Goal: Information Seeking & Learning: Learn about a topic

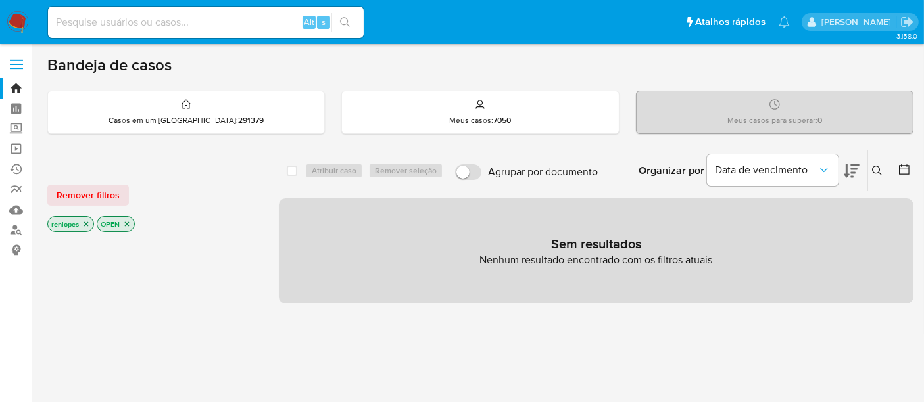
click at [178, 23] on input at bounding box center [206, 22] width 316 height 17
paste input "92hlg1VRchl1Trh9TRMQOHaZ"
type input "92hlg1VRchl1Trh9TRMQOHaZ"
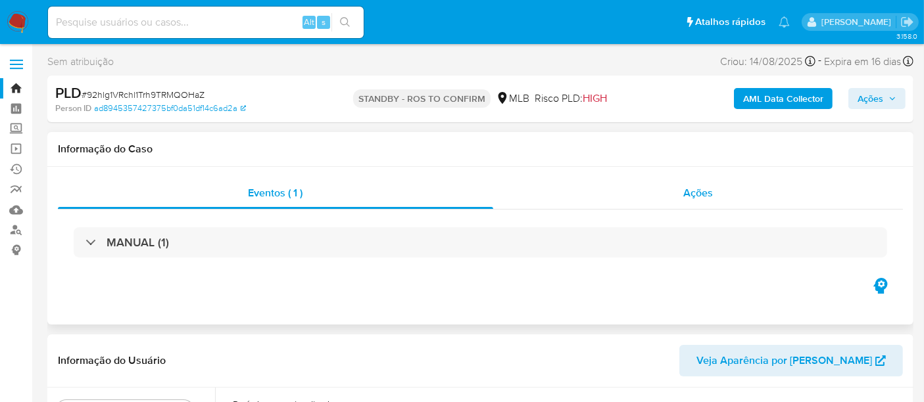
select select "10"
click at [687, 198] on span "Ações" at bounding box center [698, 192] width 30 height 15
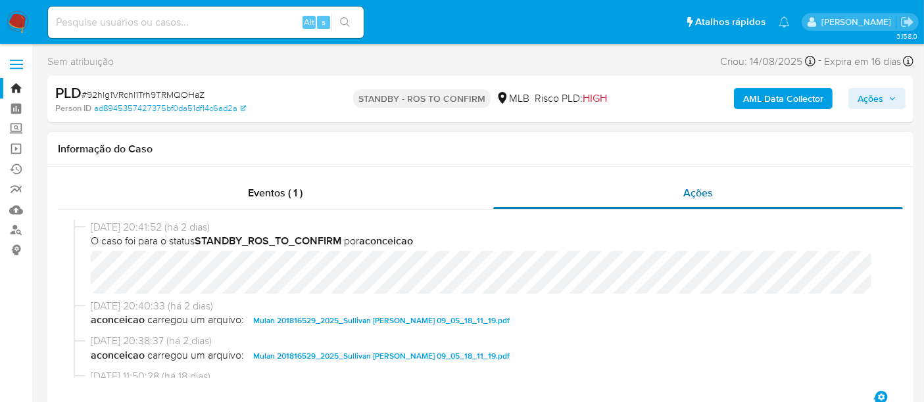
click at [687, 198] on span "Ações" at bounding box center [698, 192] width 30 height 15
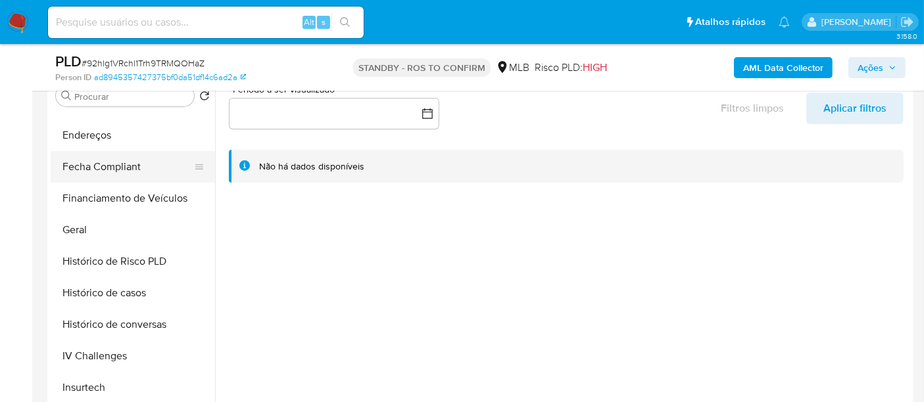
scroll to position [438, 0]
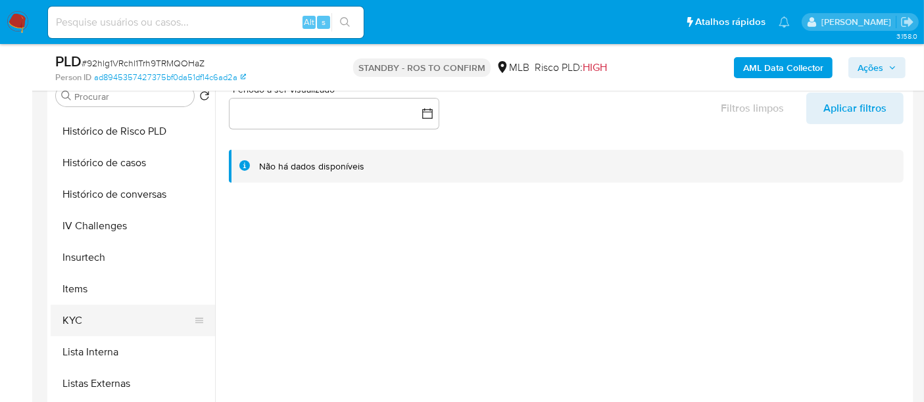
click at [79, 313] on button "KYC" at bounding box center [128, 321] width 154 height 32
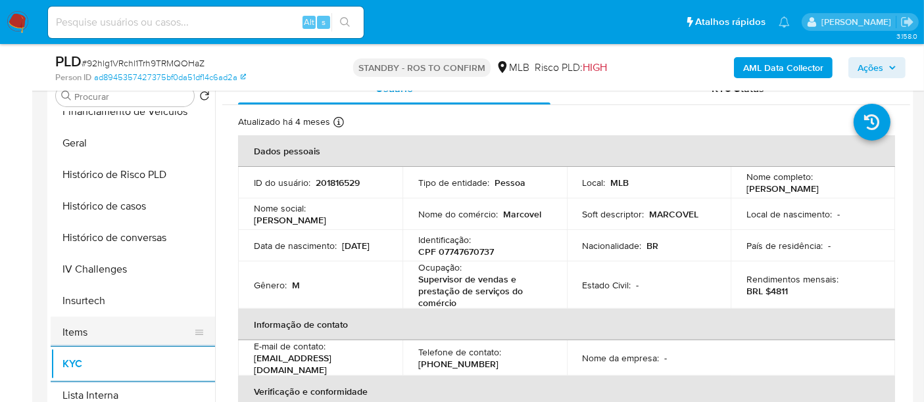
scroll to position [365, 0]
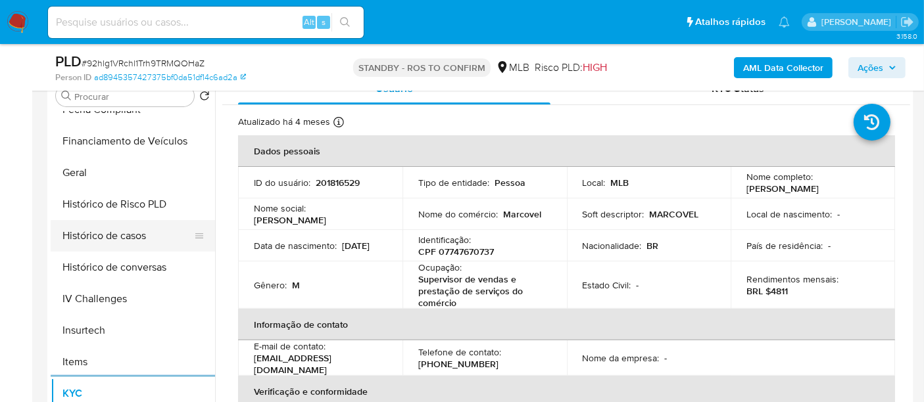
click at [124, 235] on button "Histórico de casos" at bounding box center [128, 236] width 154 height 32
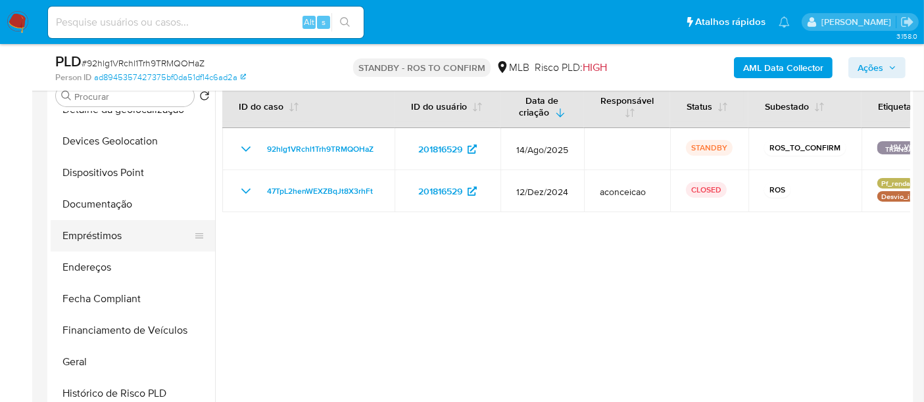
scroll to position [146, 0]
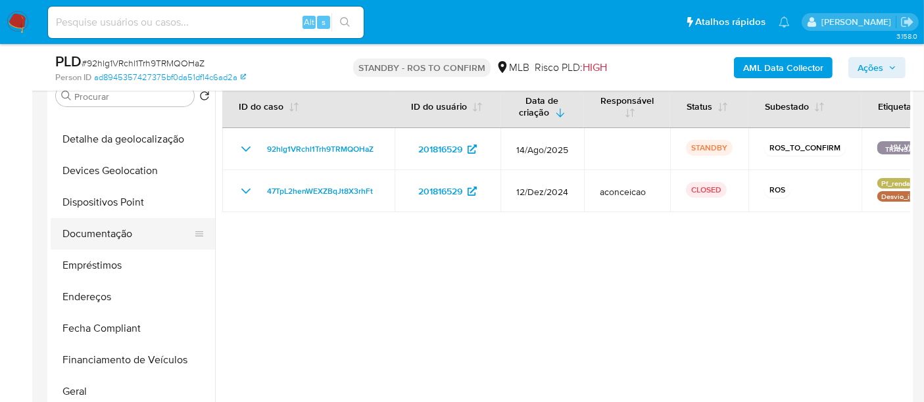
click at [108, 235] on button "Documentação" at bounding box center [128, 234] width 154 height 32
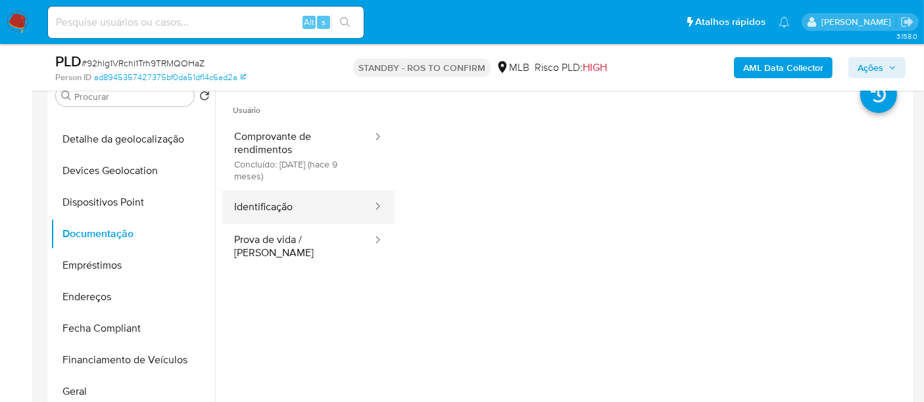
click at [271, 213] on button "Identificação" at bounding box center [297, 208] width 151 height 34
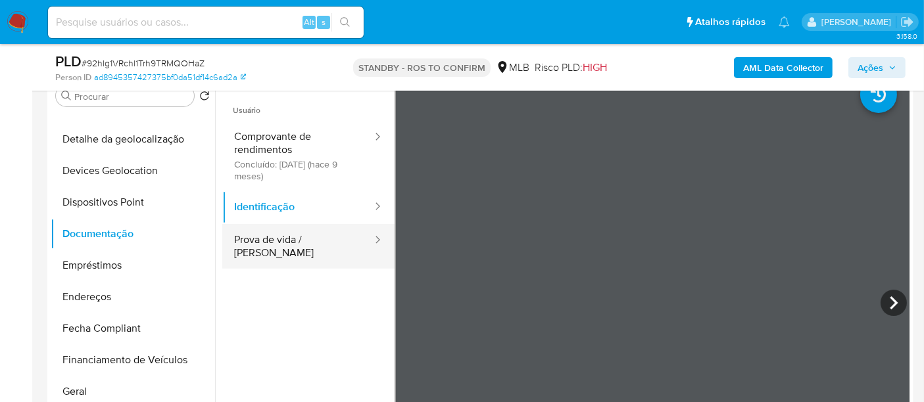
click at [285, 242] on button "Prova de vida / [PERSON_NAME]" at bounding box center [297, 246] width 151 height 45
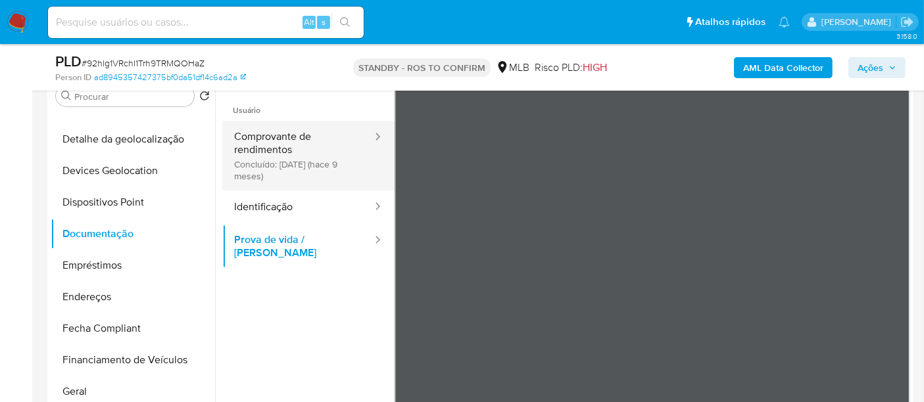
click at [274, 159] on button "Comprovante de rendimentos Concluído: [DATE] (hace 9 meses)" at bounding box center [297, 156] width 151 height 70
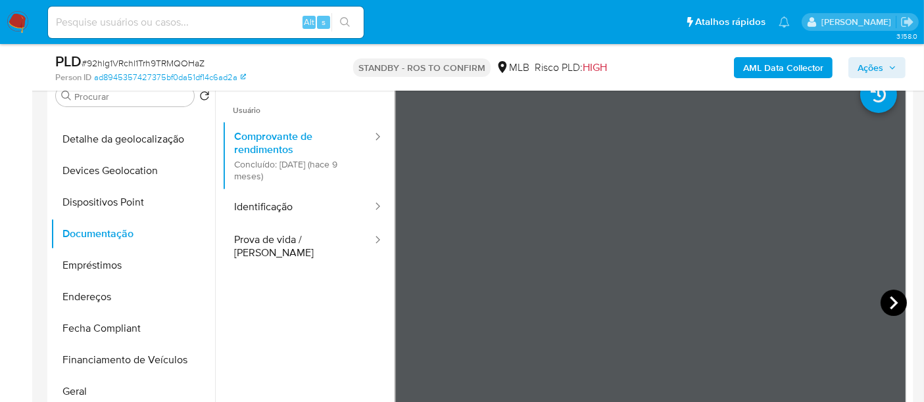
click at [880, 305] on icon at bounding box center [893, 303] width 26 height 26
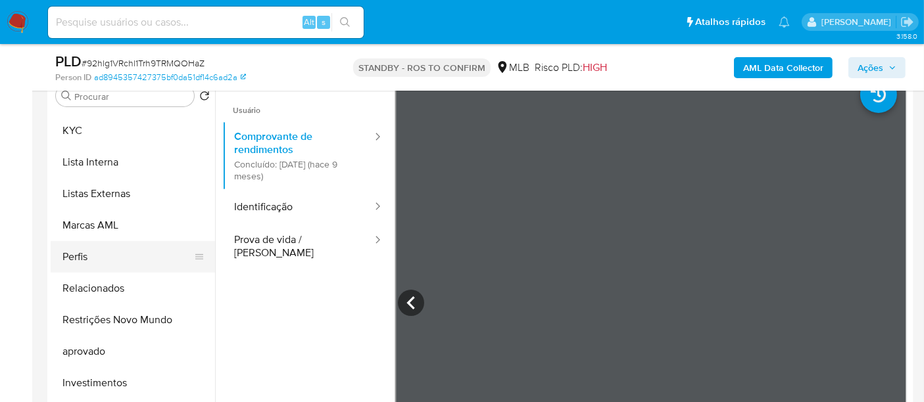
scroll to position [649, 0]
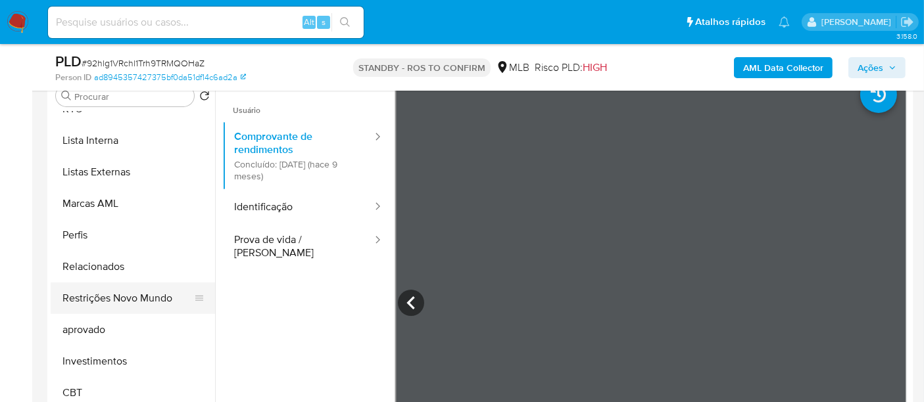
click at [128, 293] on button "Restrições Novo Mundo" at bounding box center [128, 299] width 154 height 32
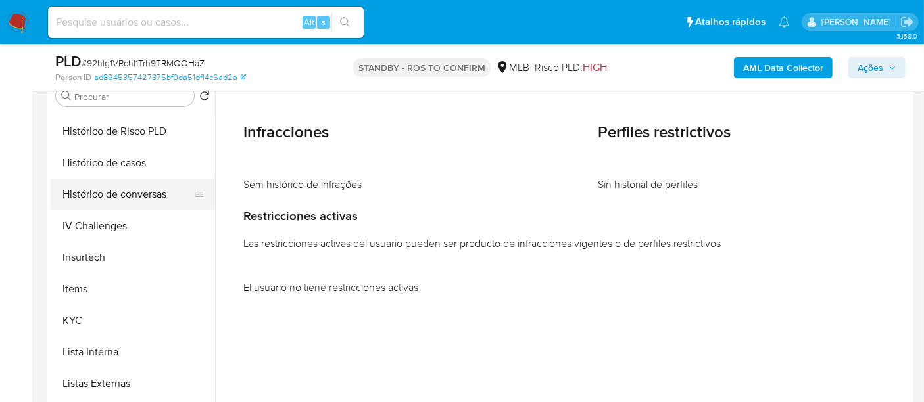
scroll to position [358, 0]
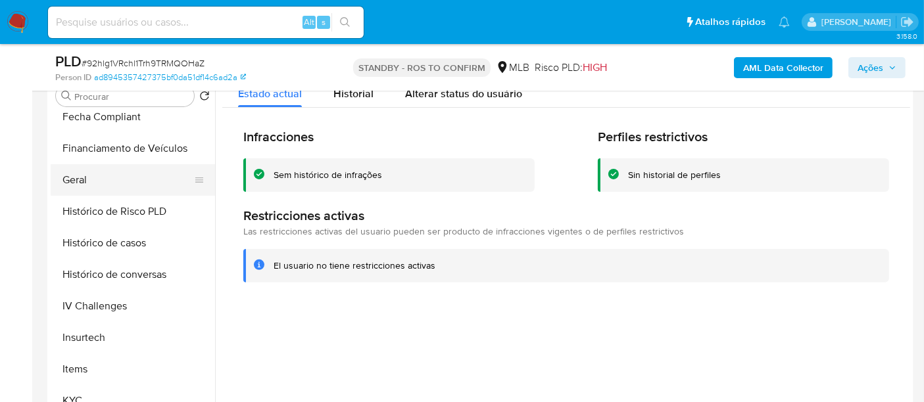
click at [73, 177] on button "Geral" at bounding box center [128, 180] width 154 height 32
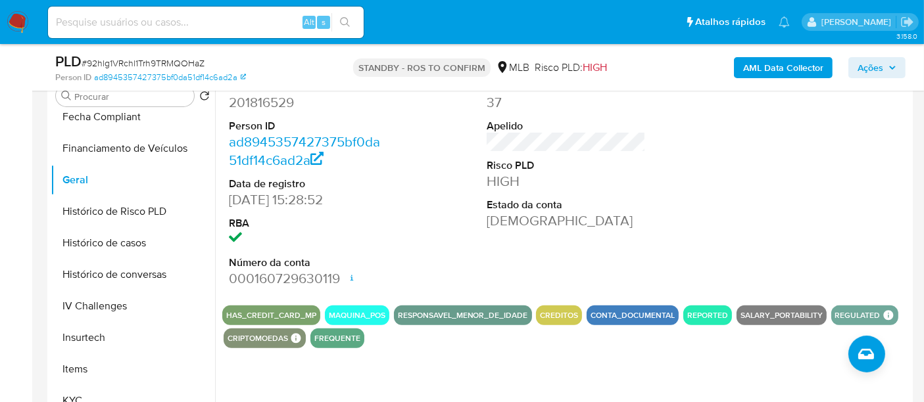
click at [238, 20] on input at bounding box center [206, 22] width 316 height 17
paste input "ZlNZRjDTNX1MbX7HXPCxz0Au"
type input "ZlNZRjDTNX1MbX7HXPCxz0Au"
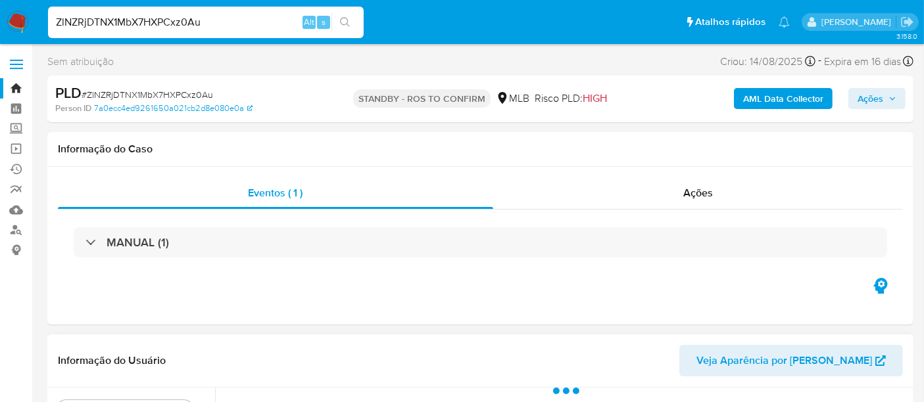
select select "10"
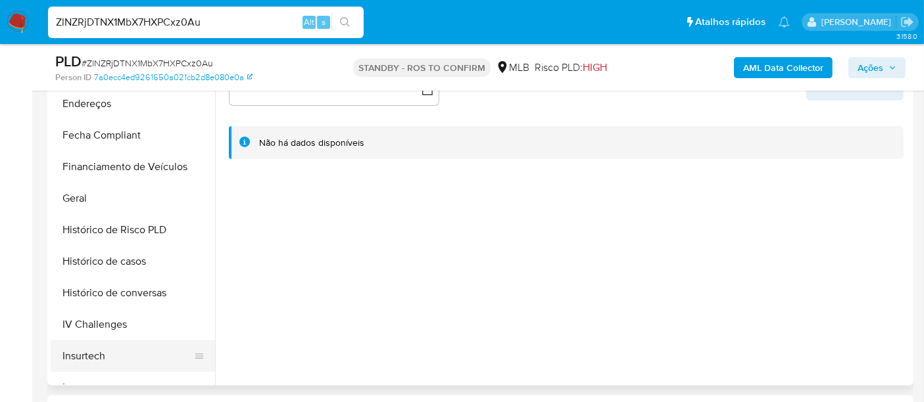
scroll to position [438, 0]
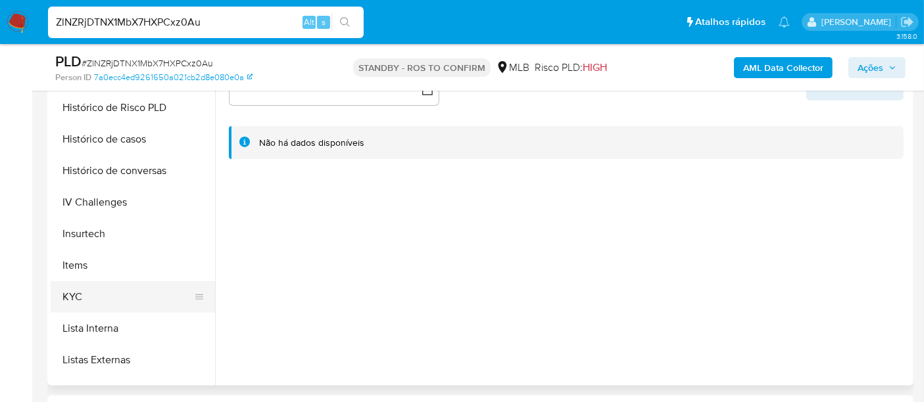
click at [72, 294] on button "KYC" at bounding box center [128, 297] width 154 height 32
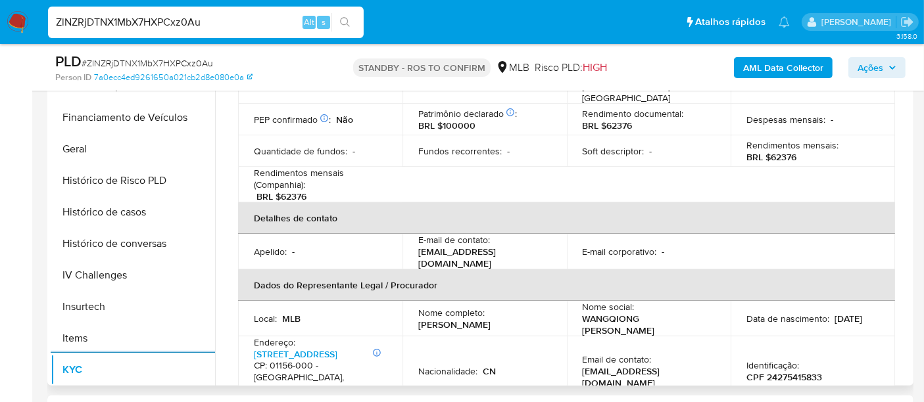
scroll to position [292, 0]
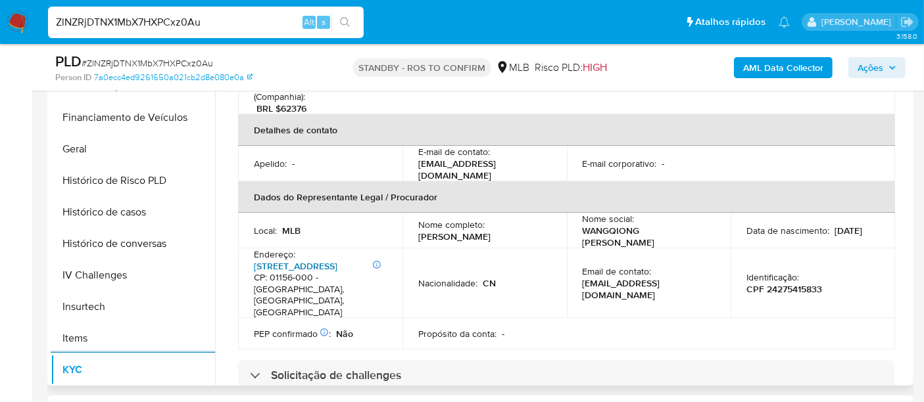
click at [300, 260] on link "[STREET_ADDRESS]" at bounding box center [295, 266] width 83 height 13
click at [116, 208] on button "Histórico de casos" at bounding box center [128, 213] width 154 height 32
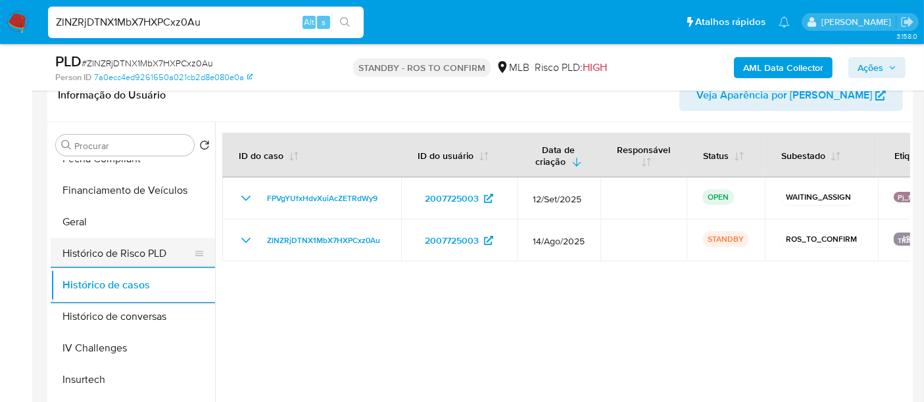
scroll to position [219, 0]
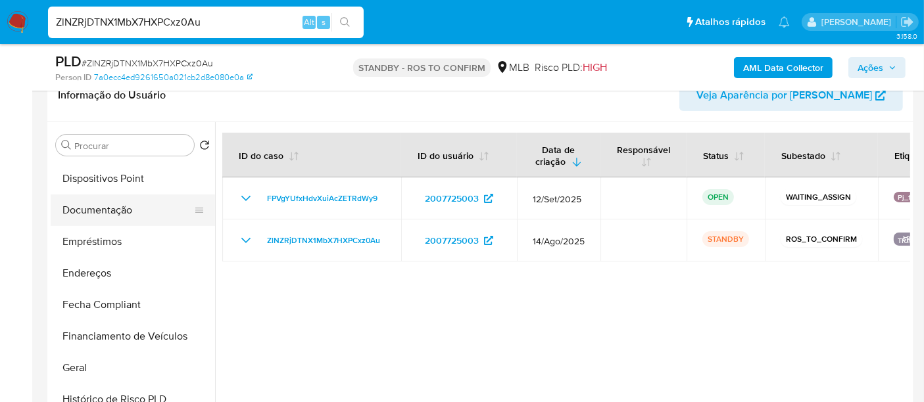
click at [116, 212] on button "Documentação" at bounding box center [128, 211] width 154 height 32
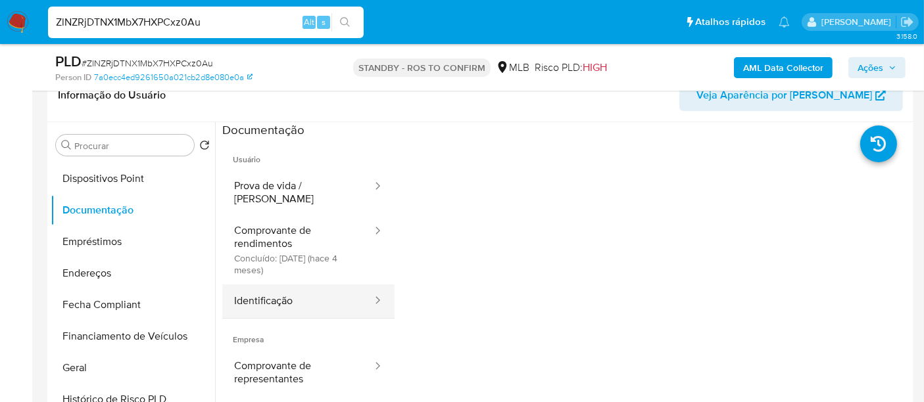
click at [279, 288] on button "Identificação" at bounding box center [297, 302] width 151 height 34
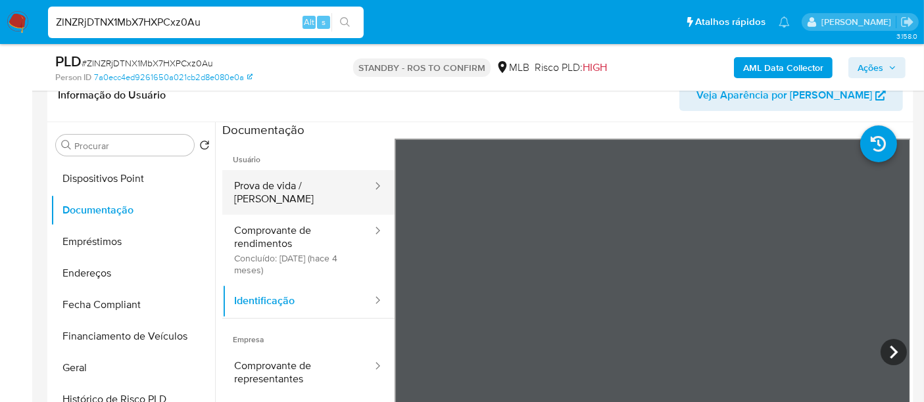
click at [304, 191] on button "Prova de vida / [PERSON_NAME]" at bounding box center [297, 192] width 151 height 45
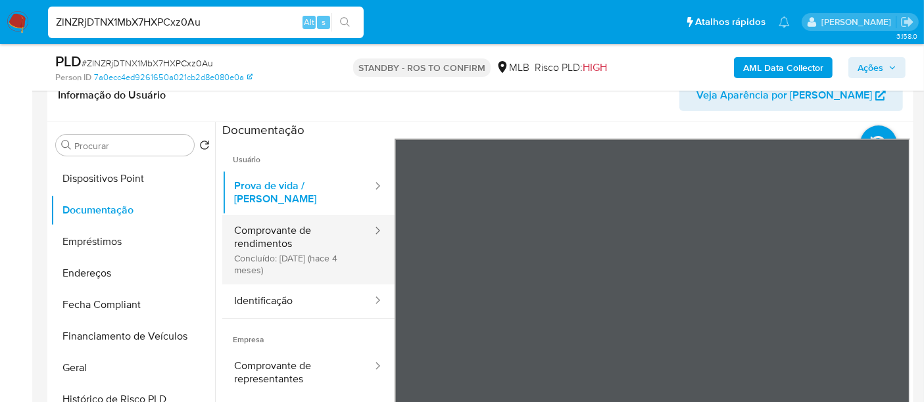
click at [275, 229] on button "Comprovante de rendimentos Concluído: [DATE] (hace 4 meses)" at bounding box center [297, 250] width 151 height 70
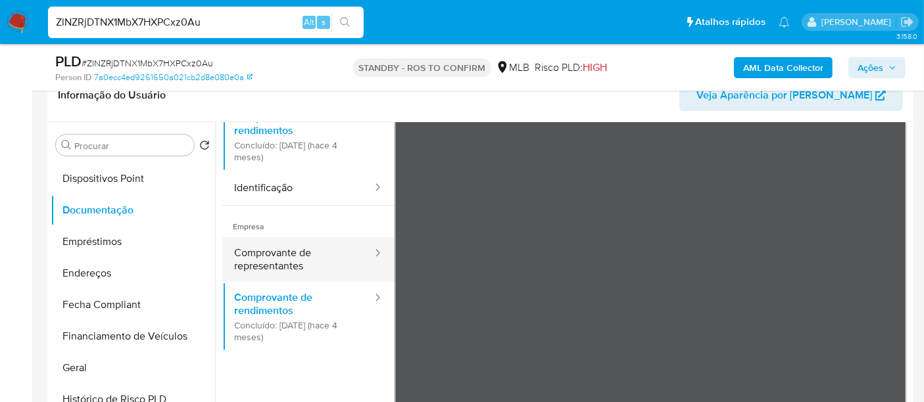
scroll to position [114, 0]
click at [257, 246] on button "Comprovante de representantes" at bounding box center [297, 258] width 151 height 45
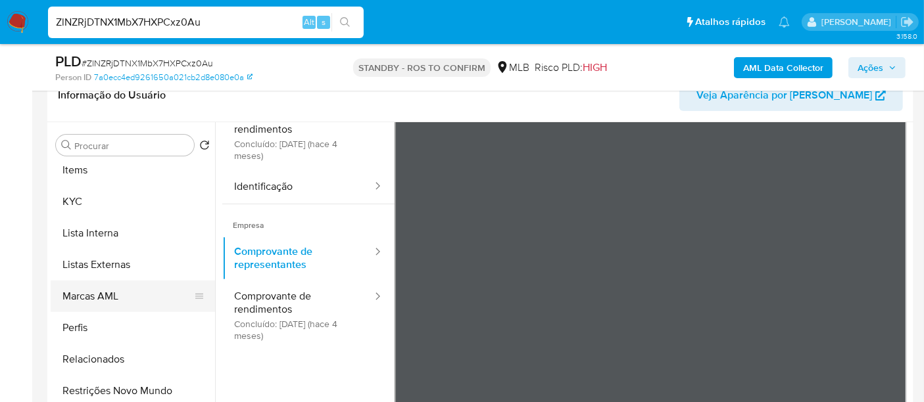
scroll to position [618, 0]
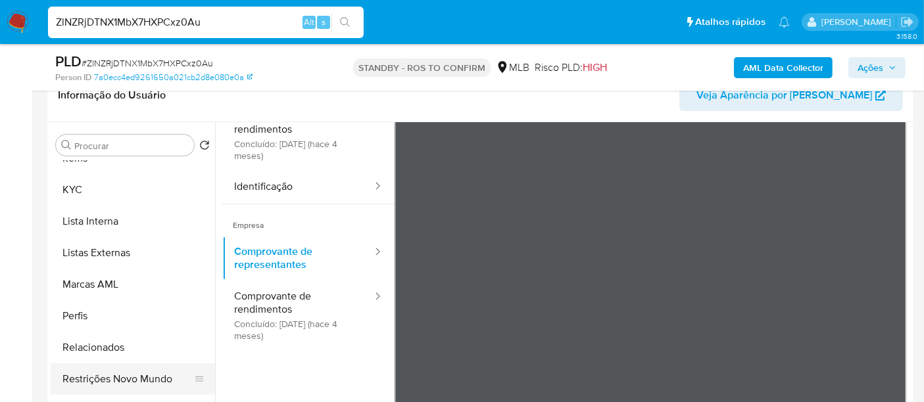
click at [131, 376] on button "Restrições Novo Mundo" at bounding box center [128, 379] width 154 height 32
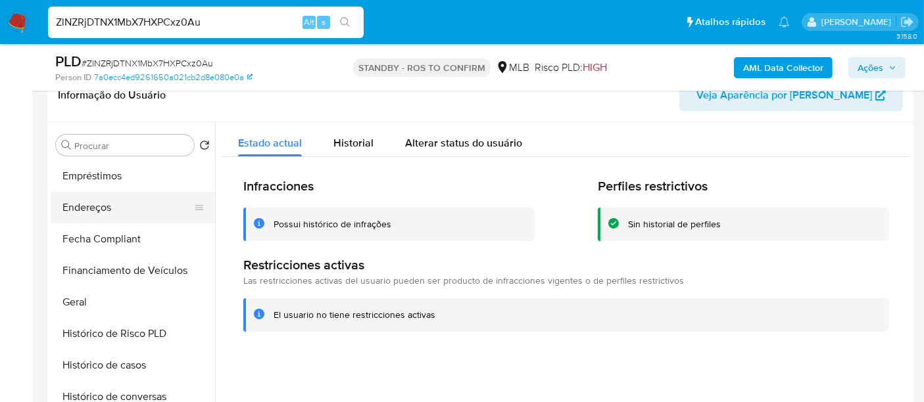
scroll to position [253, 0]
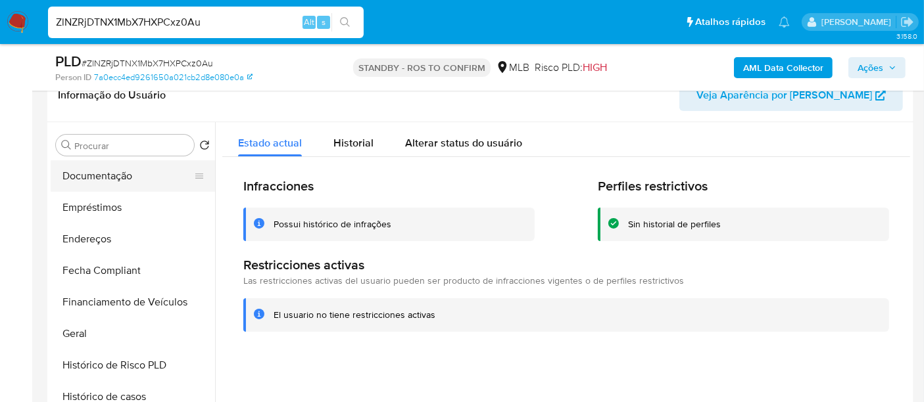
click at [102, 185] on button "Documentação" at bounding box center [128, 176] width 154 height 32
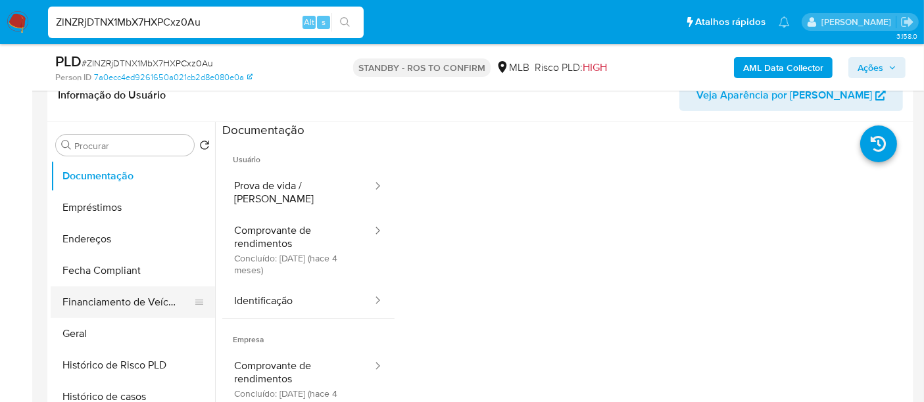
scroll to position [399, 0]
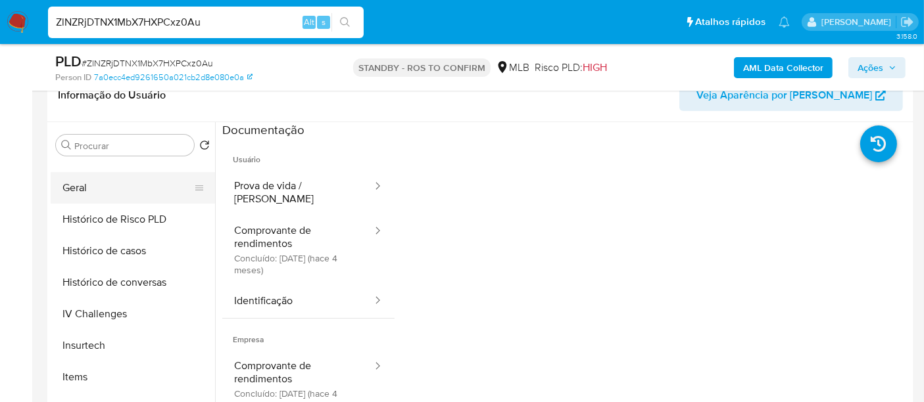
click at [75, 191] on button "Geral" at bounding box center [128, 188] width 154 height 32
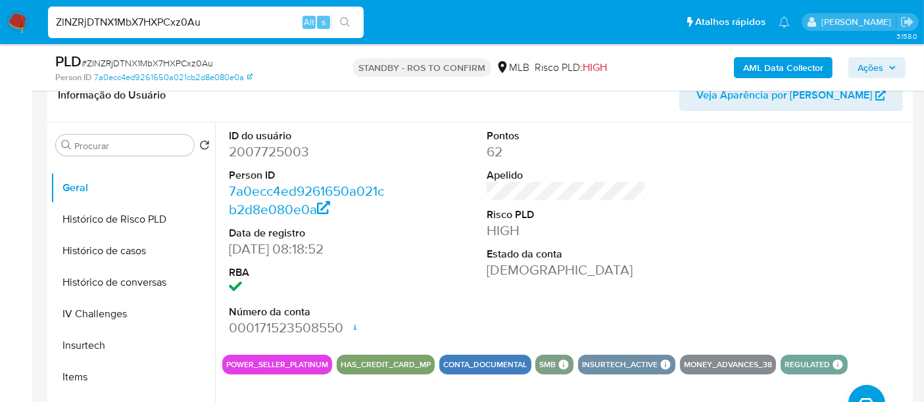
click at [195, 20] on input "ZlNZRjDTNX1MbX7HXPCxz0Au" at bounding box center [206, 22] width 316 height 17
click at [195, 21] on input "ZlNZRjDTNX1MbX7HXPCxz0Au" at bounding box center [206, 22] width 316 height 17
paste input "i7DptPzsWiKIlyVTSf75BJGQ"
type input "i7DptPzsWiKIlyVTSf75BJGQ"
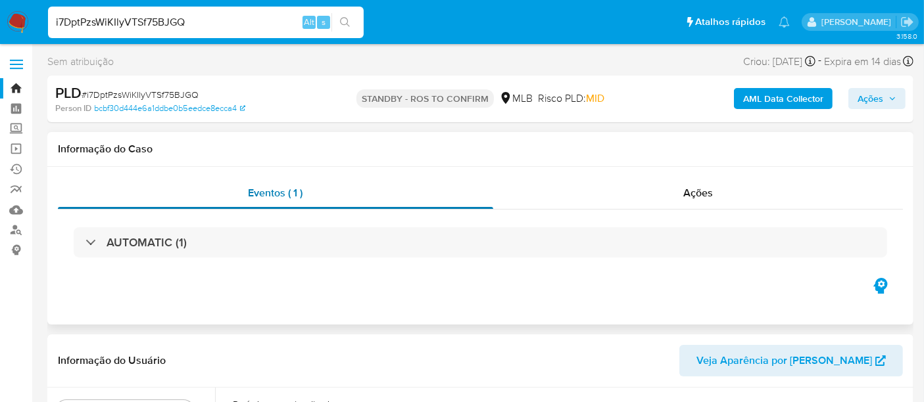
select select "10"
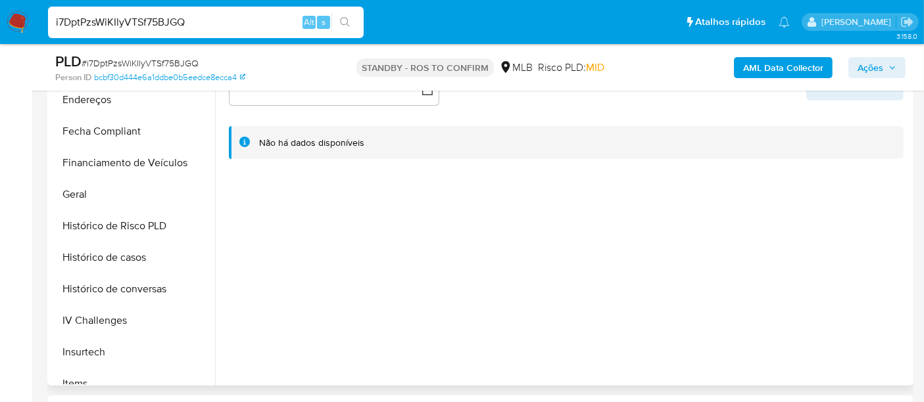
scroll to position [438, 0]
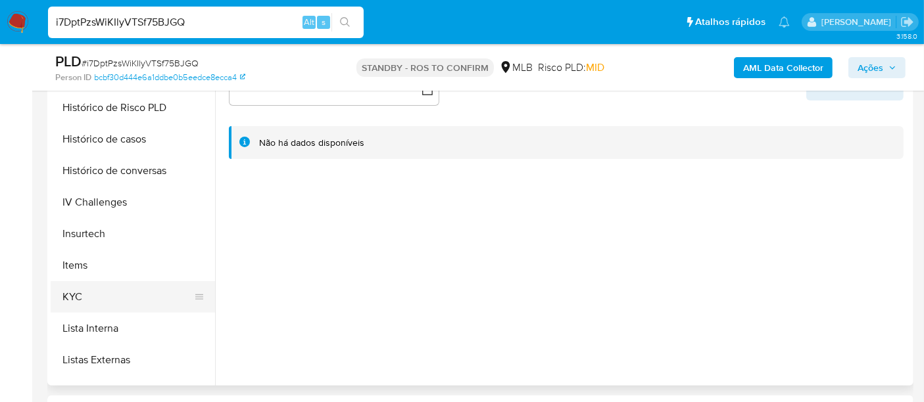
click at [59, 298] on button "KYC" at bounding box center [128, 297] width 154 height 32
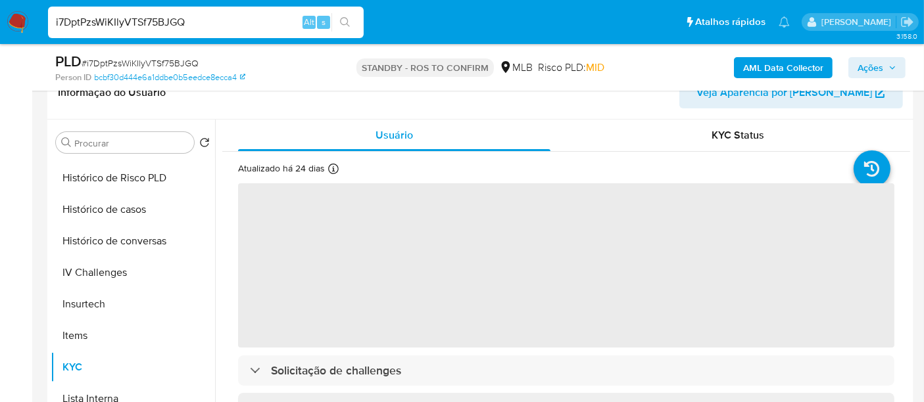
scroll to position [219, 0]
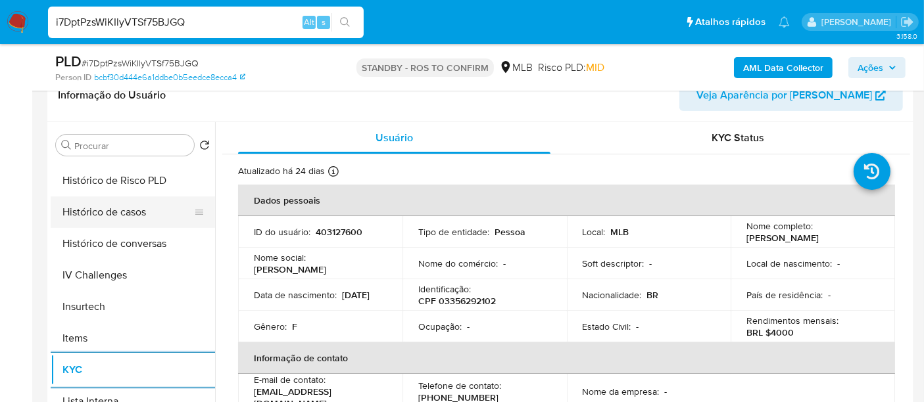
drag, startPoint x: 128, startPoint y: 211, endPoint x: 141, endPoint y: 211, distance: 13.1
click at [128, 211] on button "Histórico de casos" at bounding box center [128, 213] width 154 height 32
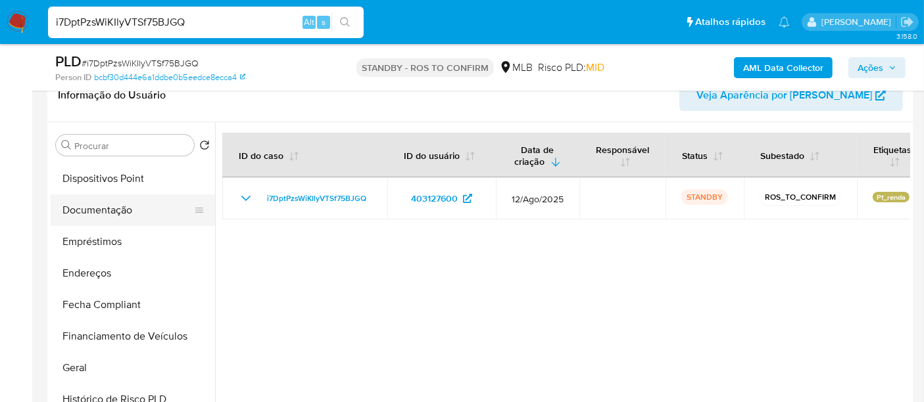
click at [120, 220] on button "Documentação" at bounding box center [128, 211] width 154 height 32
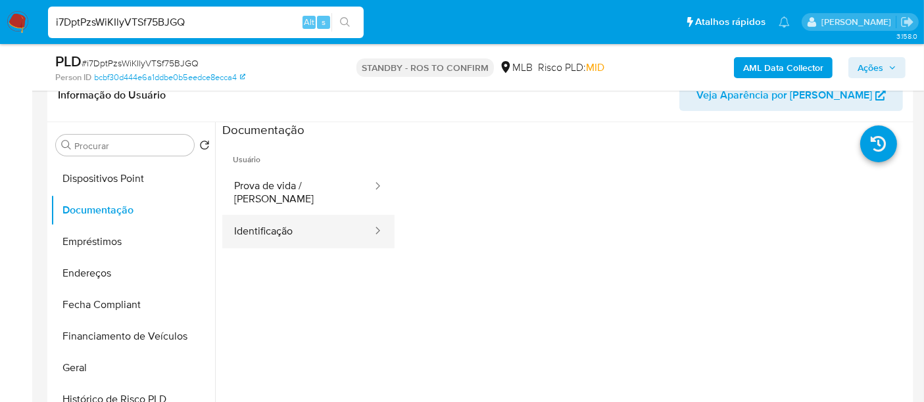
click at [266, 222] on button "Identificação" at bounding box center [297, 232] width 151 height 34
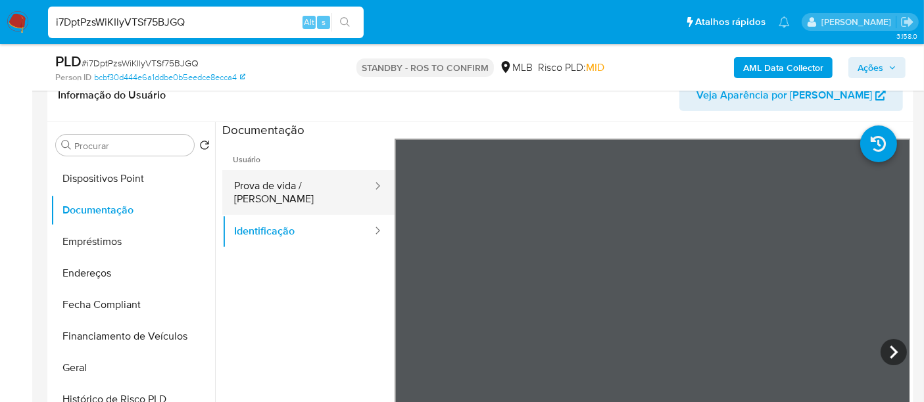
click at [296, 189] on button "Prova de vida / [PERSON_NAME]" at bounding box center [297, 192] width 151 height 45
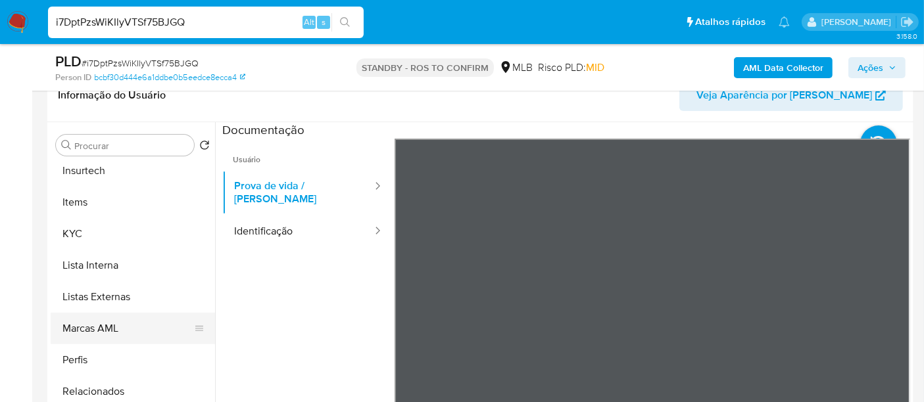
scroll to position [618, 0]
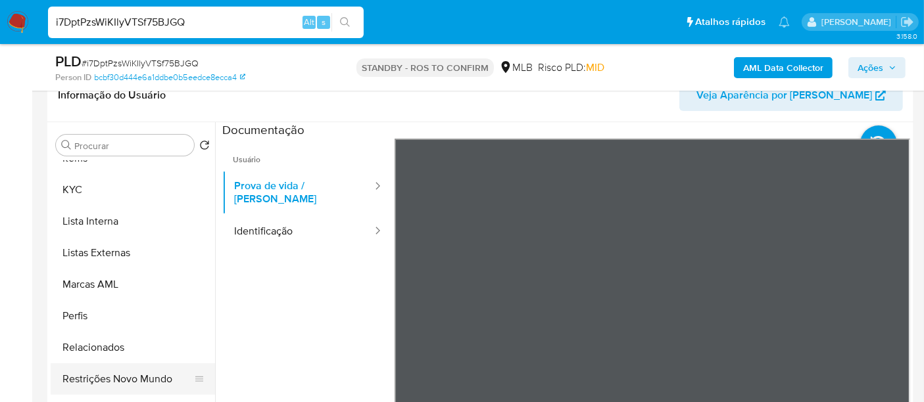
click at [139, 373] on button "Restrições Novo Mundo" at bounding box center [128, 379] width 154 height 32
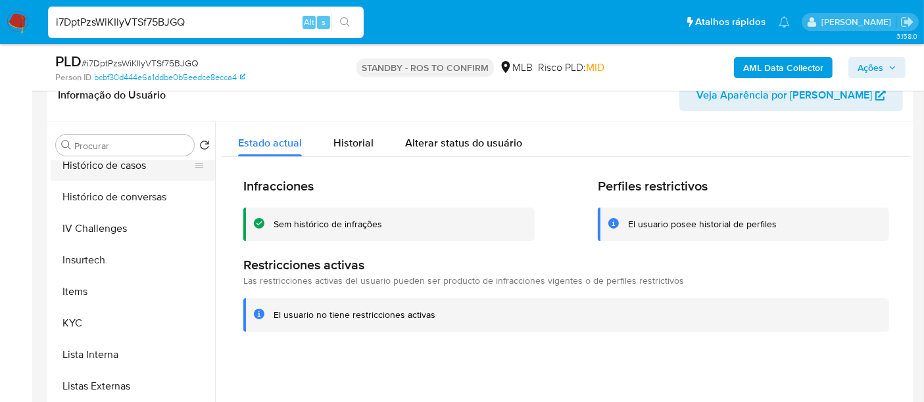
scroll to position [399, 0]
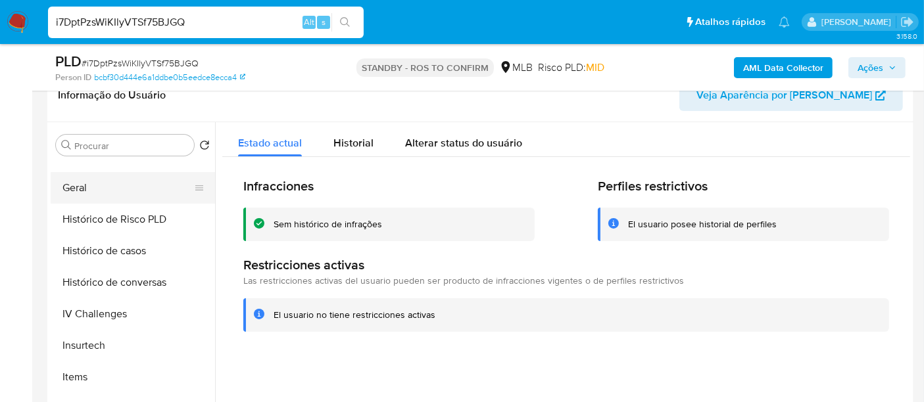
click at [86, 187] on button "Geral" at bounding box center [128, 188] width 154 height 32
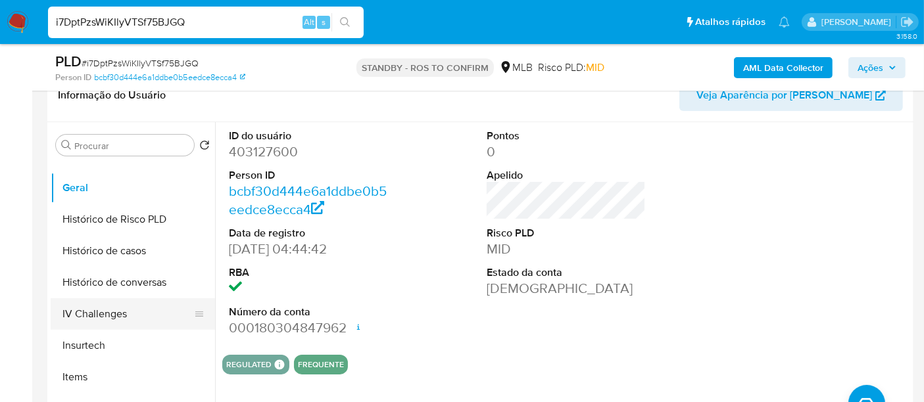
scroll to position [545, 0]
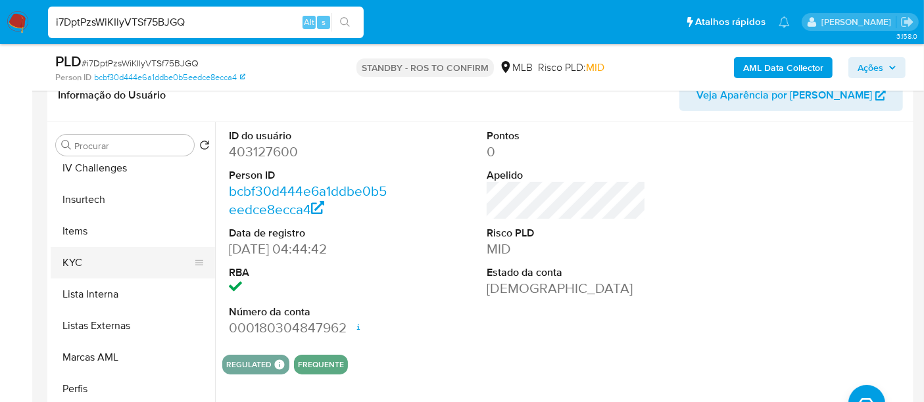
click at [81, 264] on button "KYC" at bounding box center [128, 263] width 154 height 32
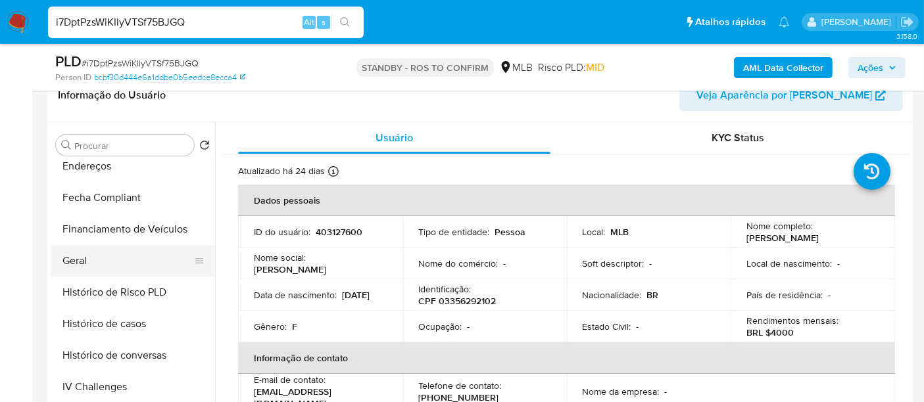
scroll to position [253, 0]
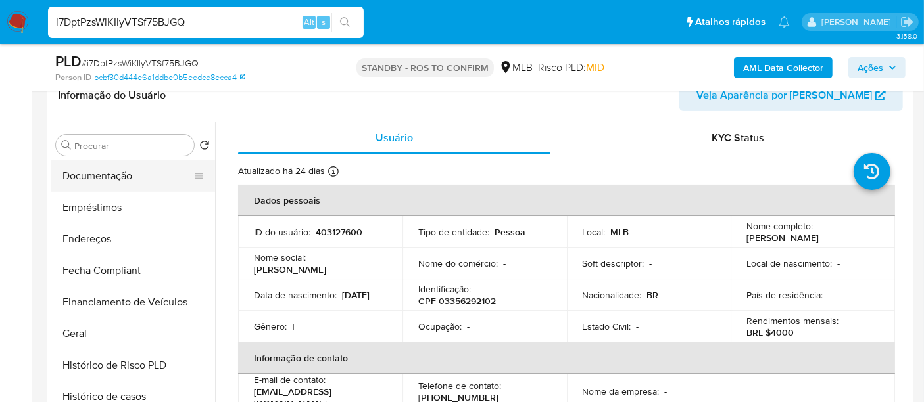
click at [101, 182] on button "Documentação" at bounding box center [128, 176] width 154 height 32
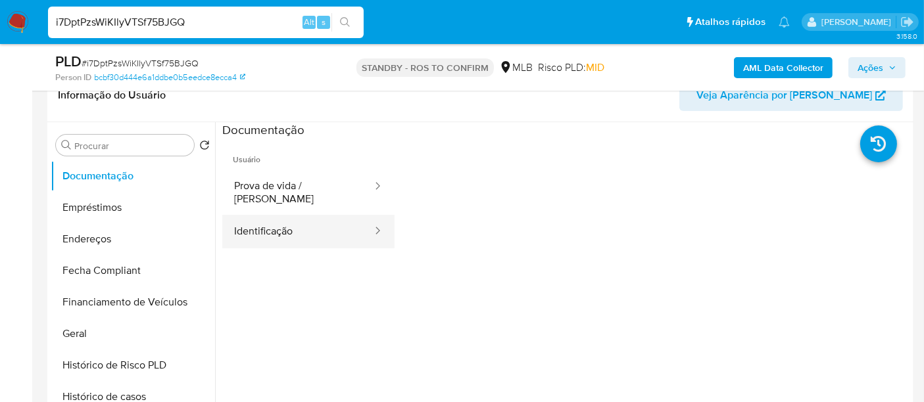
click at [262, 218] on button "Identificação" at bounding box center [297, 232] width 151 height 34
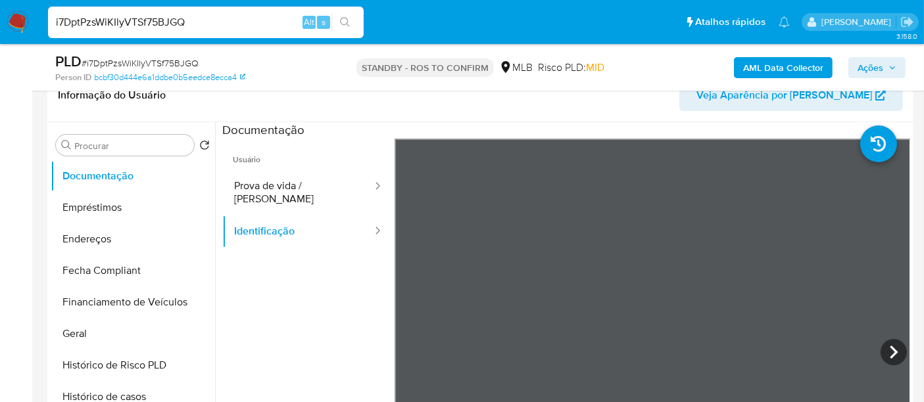
scroll to position [377, 0]
click at [889, 348] on icon at bounding box center [893, 352] width 8 height 13
click at [204, 19] on input "i7DptPzsWiKIlyVTSf75BJGQ" at bounding box center [206, 22] width 316 height 17
paste input "lKBEU5AUBz1go4yuefQyQi31"
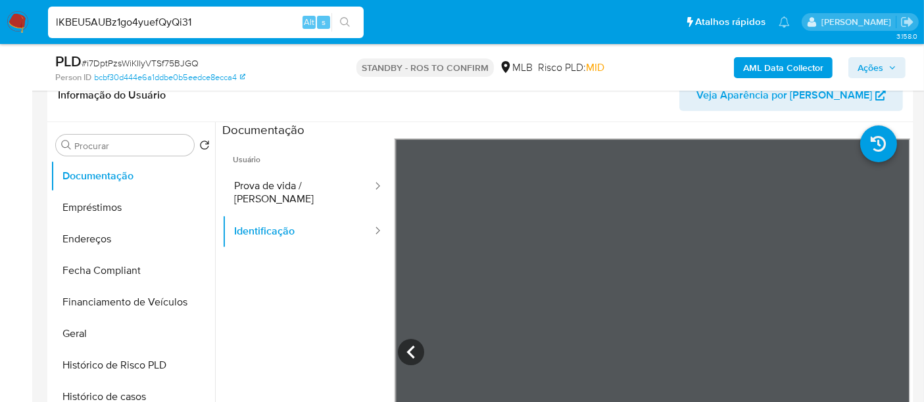
type input "lKBEU5AUBz1go4yuefQyQi31"
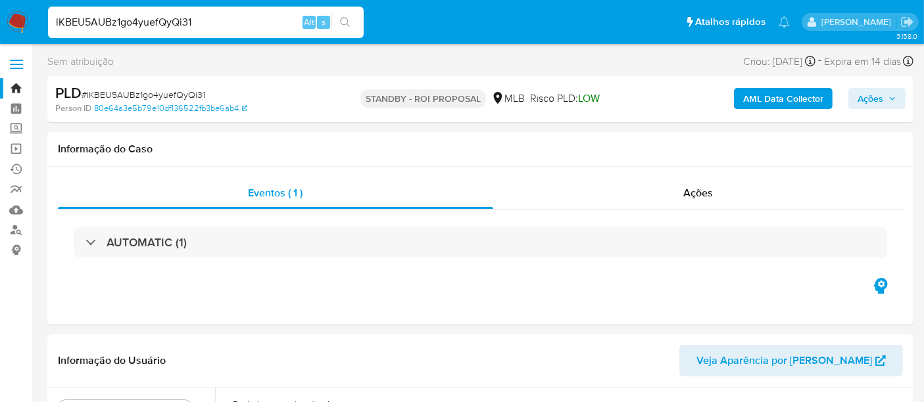
select select "10"
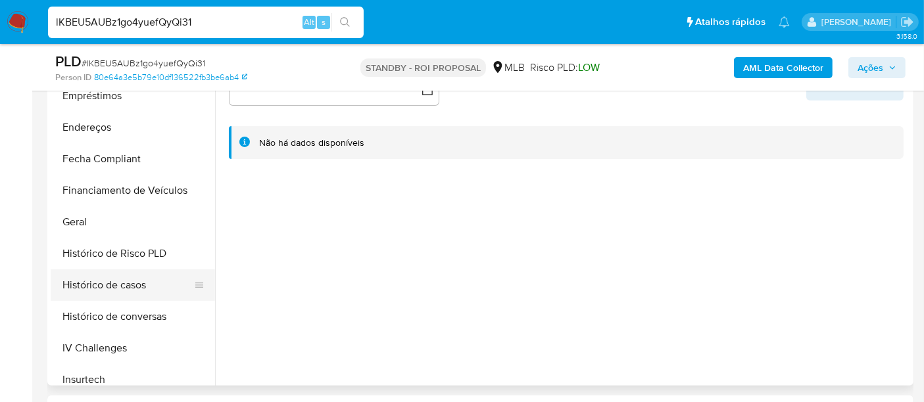
scroll to position [438, 0]
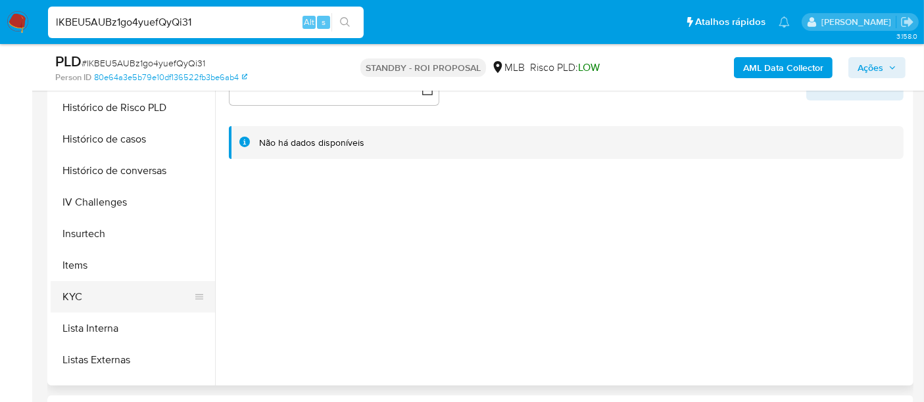
click at [84, 293] on button "KYC" at bounding box center [128, 297] width 154 height 32
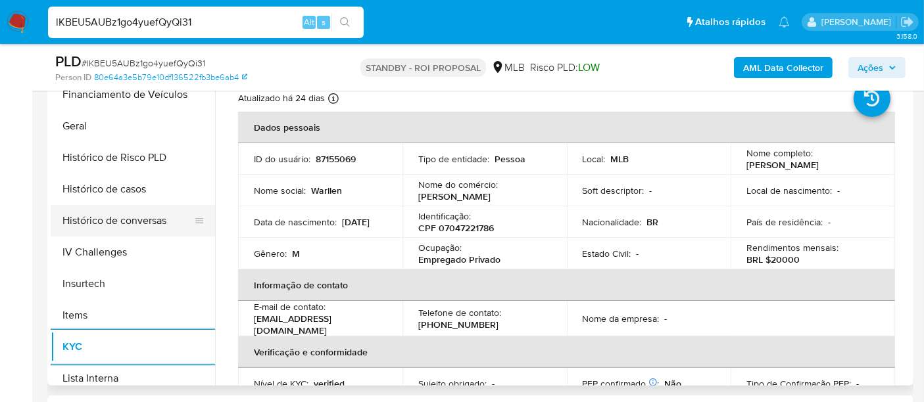
scroll to position [365, 0]
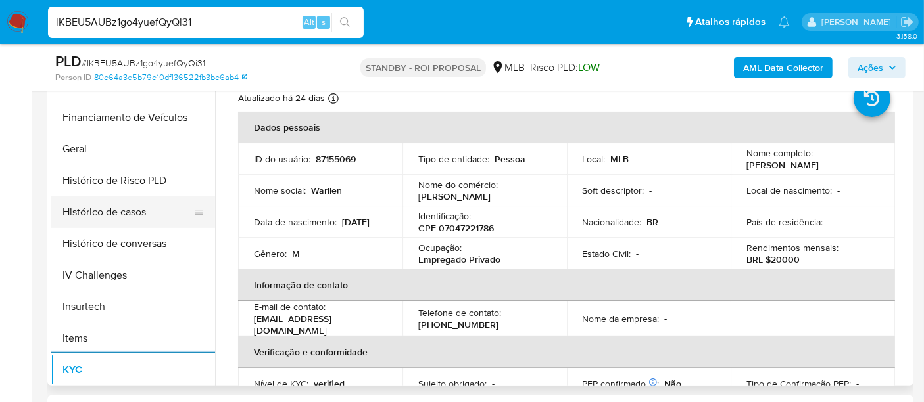
click at [110, 217] on button "Histórico de casos" at bounding box center [128, 213] width 154 height 32
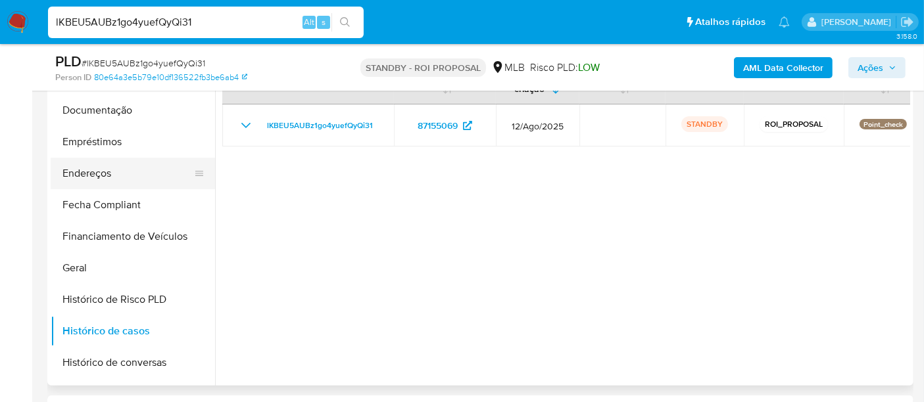
scroll to position [146, 0]
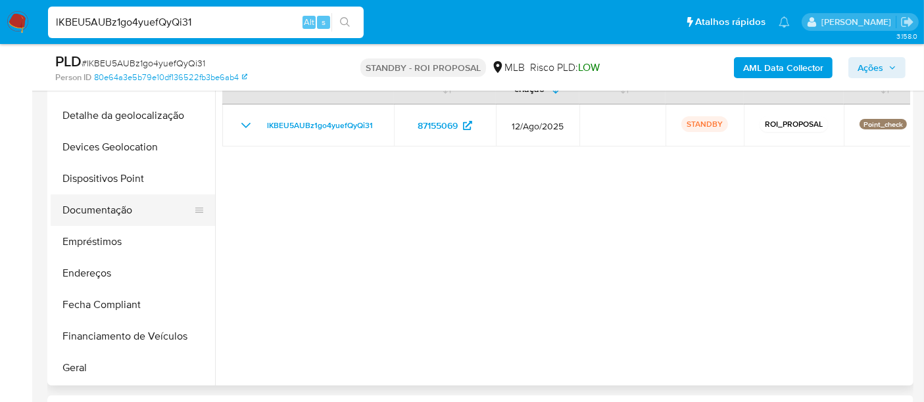
click at [101, 210] on button "Documentação" at bounding box center [128, 211] width 154 height 32
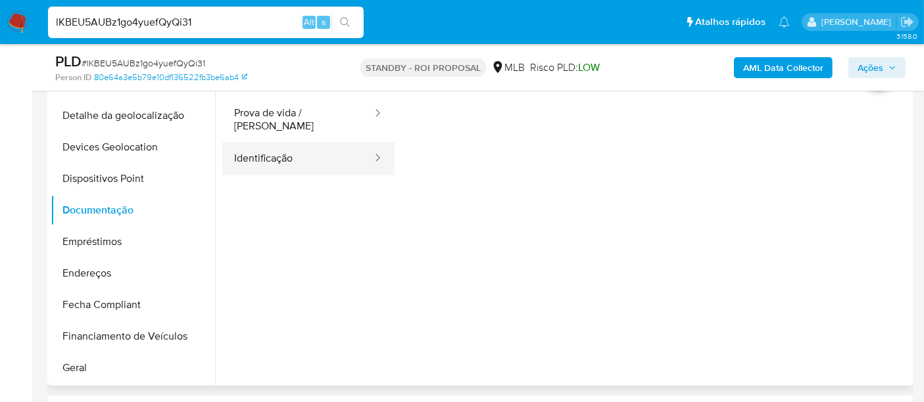
click at [314, 147] on button "Identificação" at bounding box center [297, 159] width 151 height 34
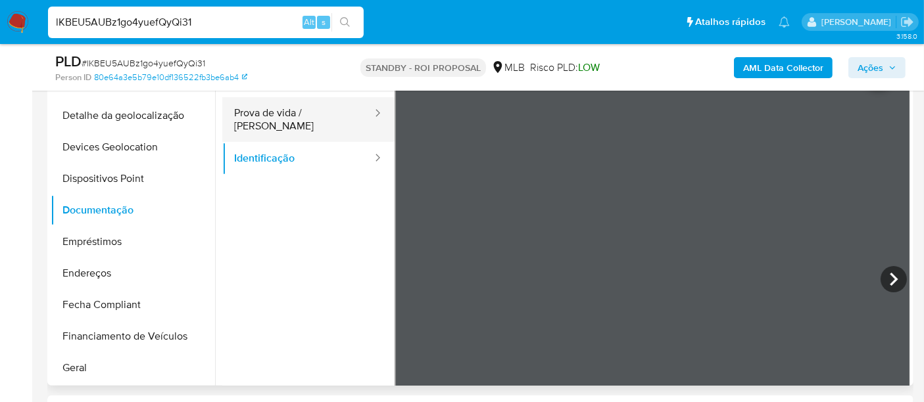
click at [310, 116] on button "Prova de vida / [PERSON_NAME]" at bounding box center [297, 119] width 151 height 45
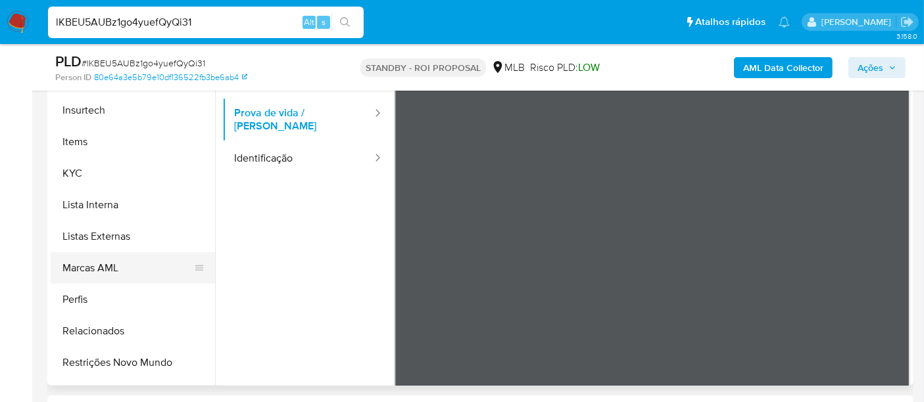
scroll to position [618, 0]
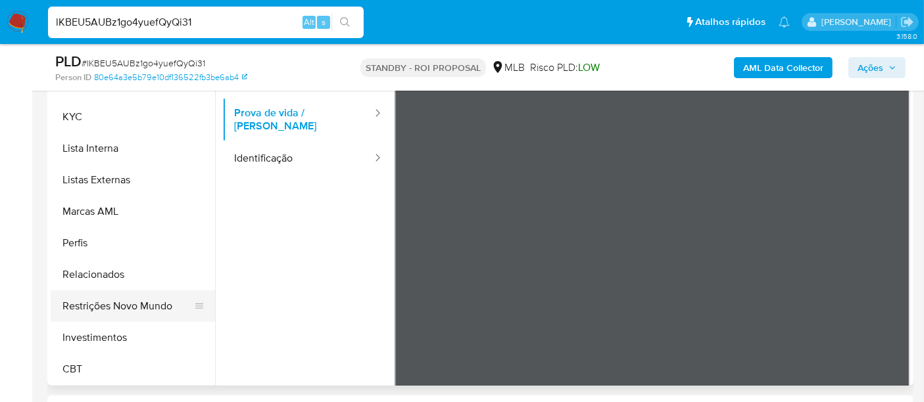
click at [158, 304] on button "Restrições Novo Mundo" at bounding box center [128, 307] width 154 height 32
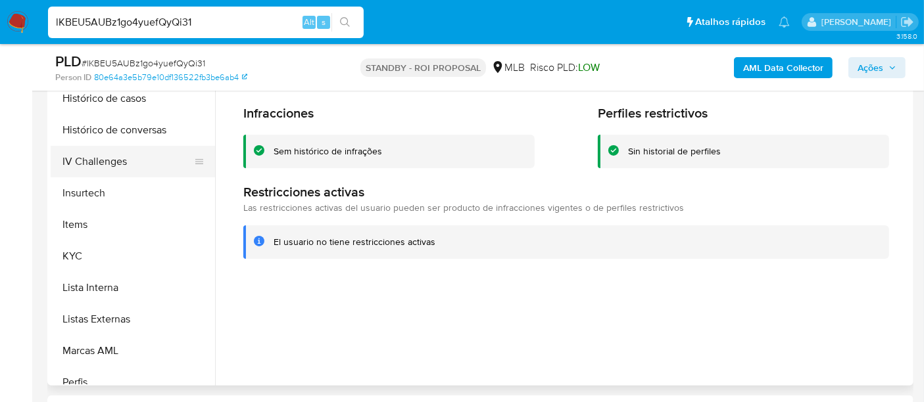
scroll to position [399, 0]
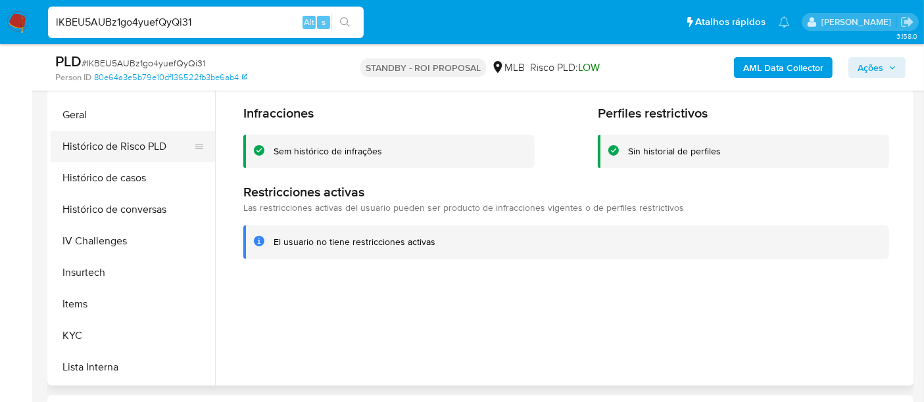
drag, startPoint x: 75, startPoint y: 120, endPoint x: 122, endPoint y: 131, distance: 48.8
click at [75, 119] on button "Geral" at bounding box center [133, 115] width 164 height 32
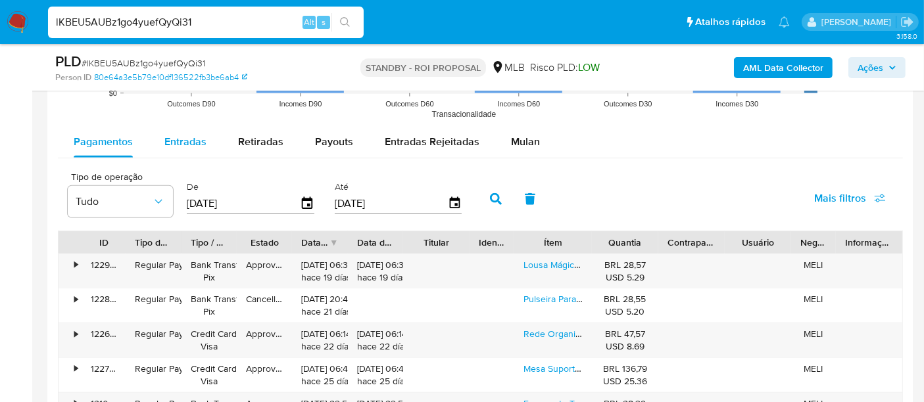
scroll to position [1315, 0]
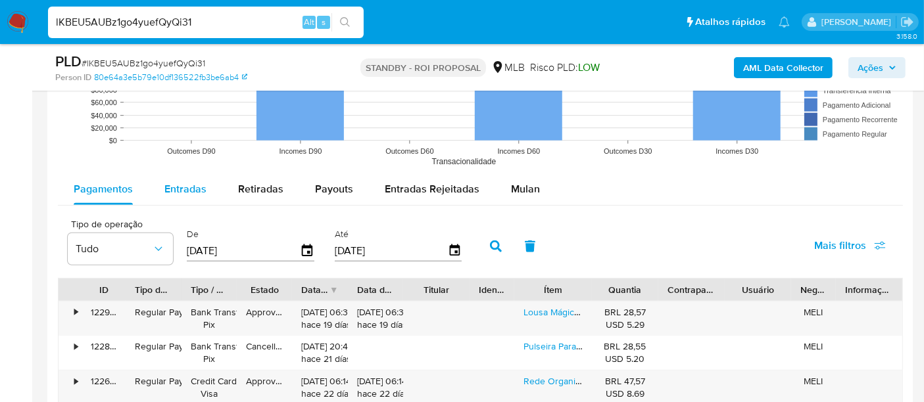
click at [172, 192] on span "Entradas" at bounding box center [185, 188] width 42 height 15
select select "10"
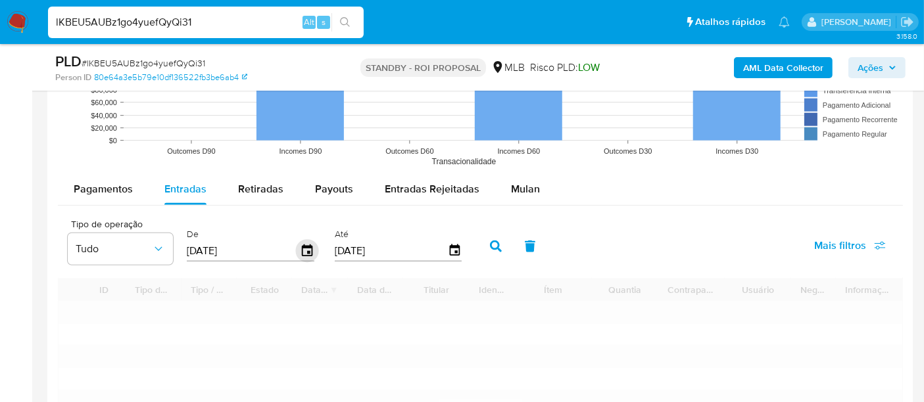
click at [300, 252] on icon "button" at bounding box center [307, 251] width 23 height 23
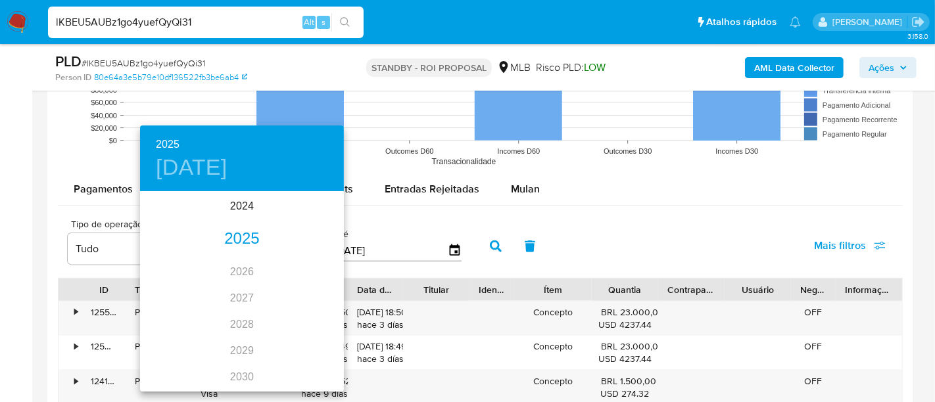
click at [230, 242] on div "2025" at bounding box center [242, 239] width 204 height 26
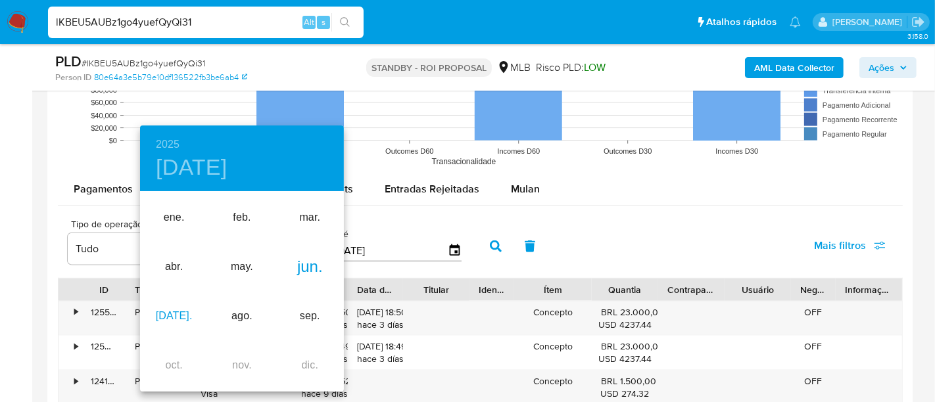
click at [172, 311] on div "[DATE]." at bounding box center [174, 316] width 68 height 49
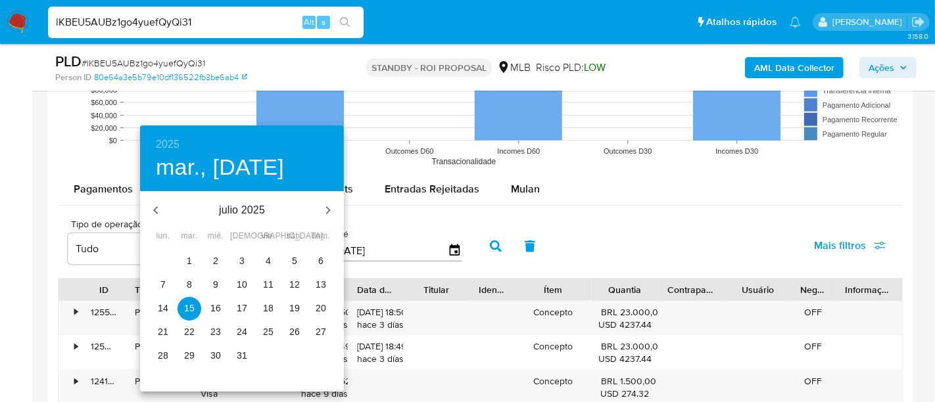
click at [185, 254] on span "1" at bounding box center [189, 260] width 24 height 13
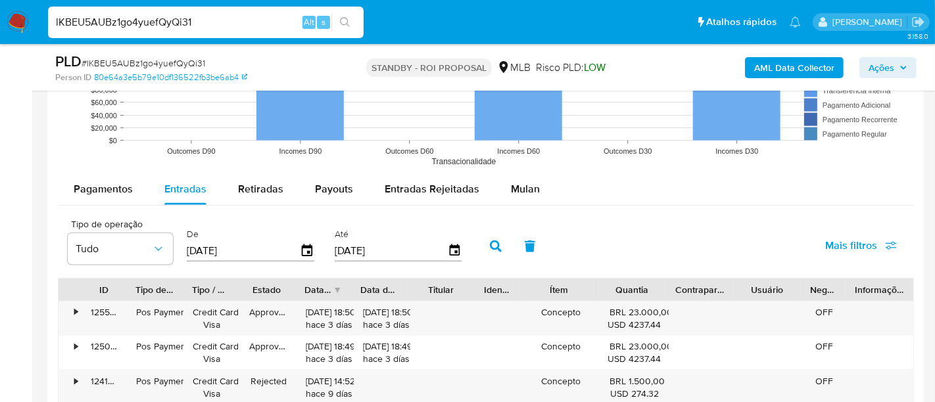
type input "[DATE]"
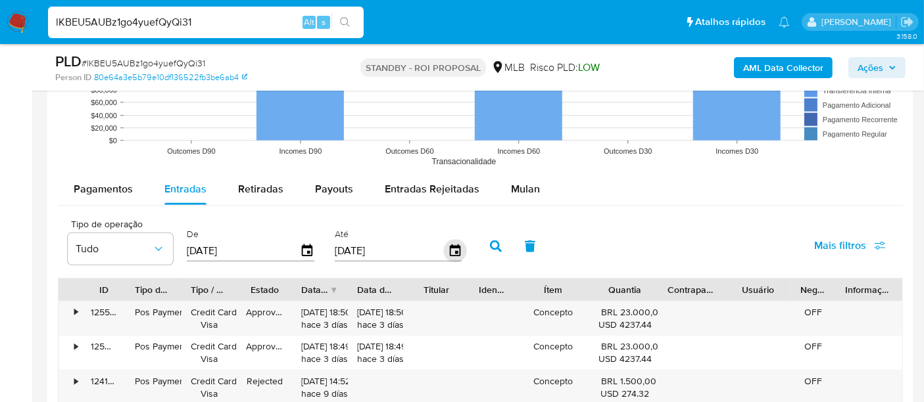
click at [438, 248] on input "[DATE]" at bounding box center [391, 251] width 113 height 21
click at [445, 248] on icon "button" at bounding box center [454, 251] width 23 height 23
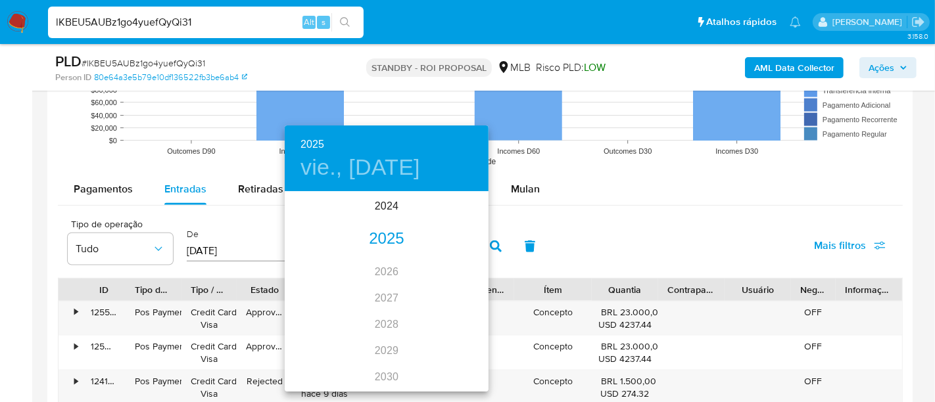
click at [388, 241] on div "2025" at bounding box center [387, 239] width 204 height 26
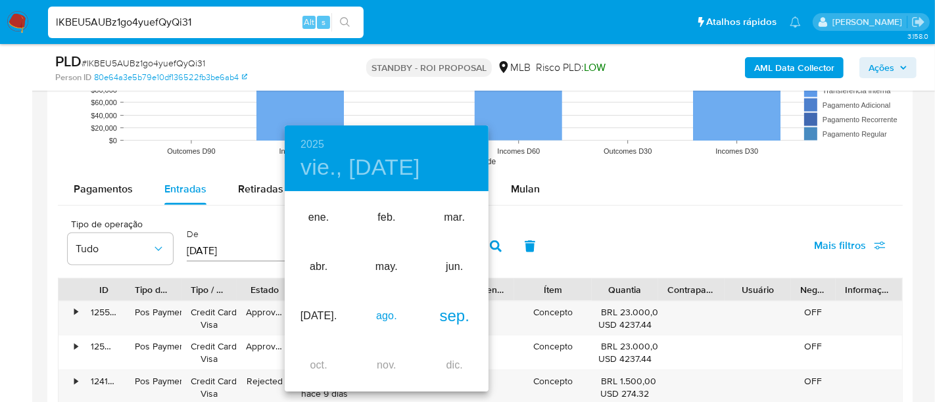
click at [390, 318] on div "ago." at bounding box center [386, 316] width 68 height 49
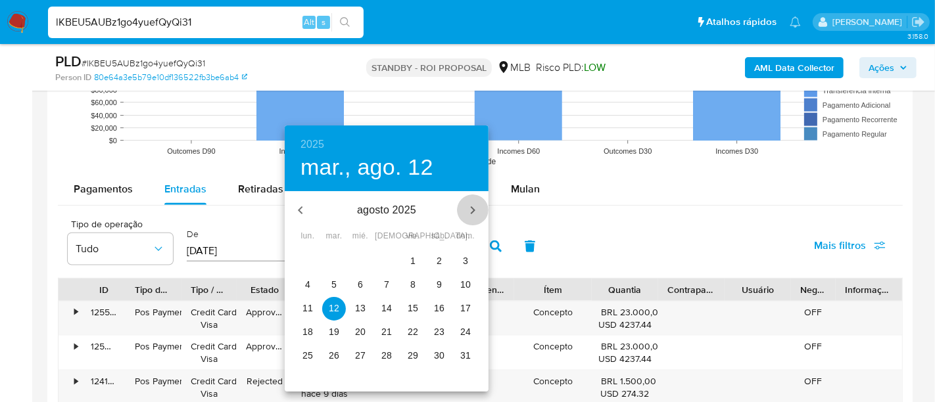
click at [469, 212] on icon "button" at bounding box center [473, 210] width 16 height 16
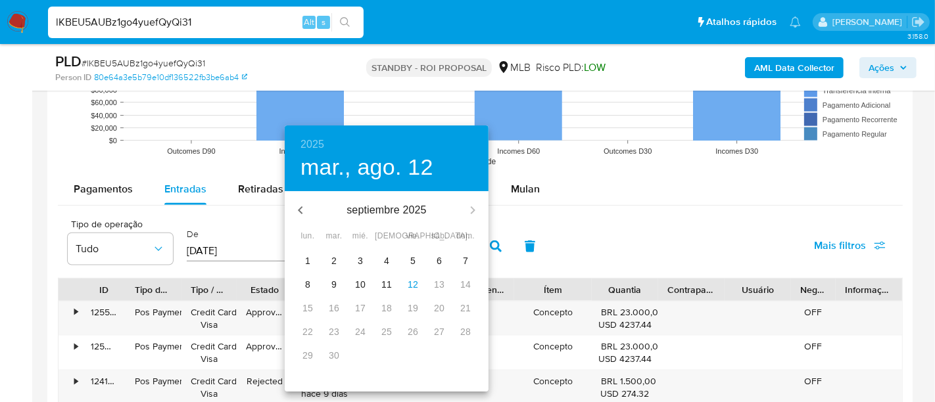
click at [356, 261] on span "3" at bounding box center [360, 260] width 24 height 13
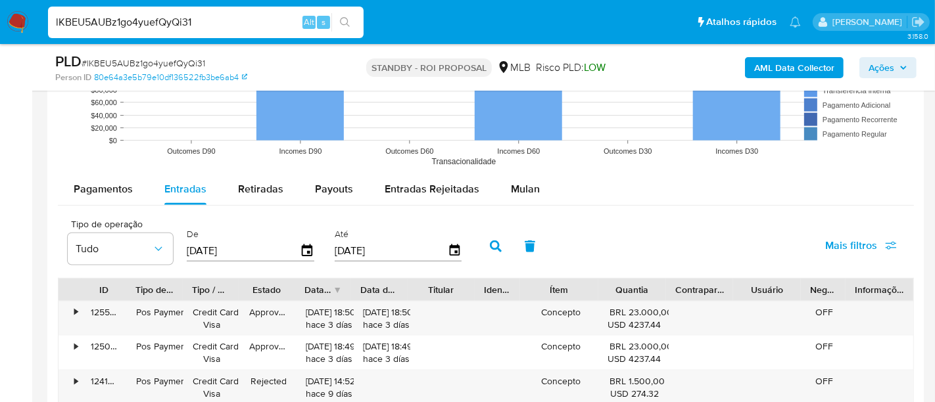
type input "[DATE]"
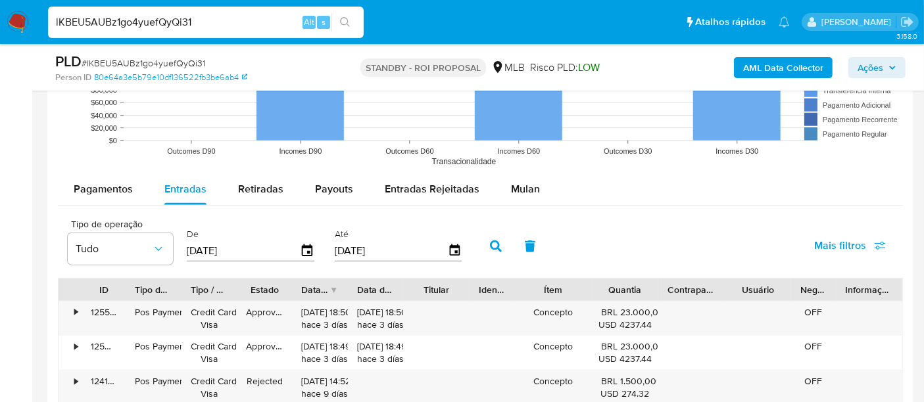
click at [820, 246] on span "Mais filtros" at bounding box center [840, 246] width 52 height 32
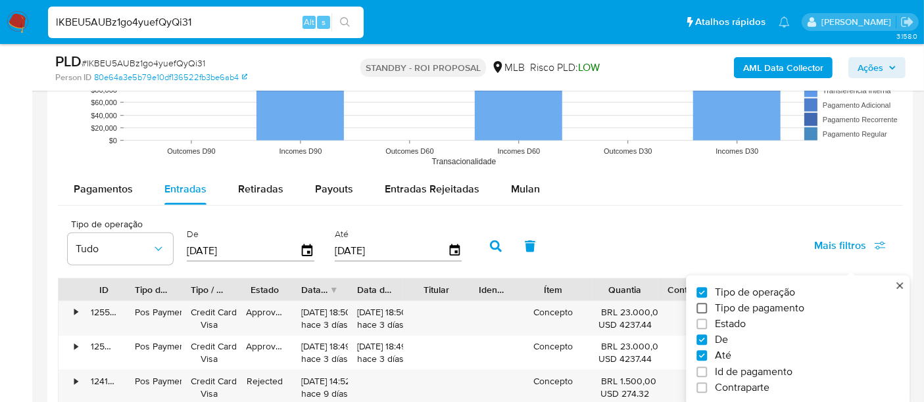
drag, startPoint x: 730, startPoint y: 320, endPoint x: 700, endPoint y: 308, distance: 32.1
click at [728, 319] on span "Estado" at bounding box center [730, 324] width 31 height 13
click at [707, 319] on input "Estado" at bounding box center [701, 324] width 11 height 11
checkbox input "true"
type input "[DATE]"
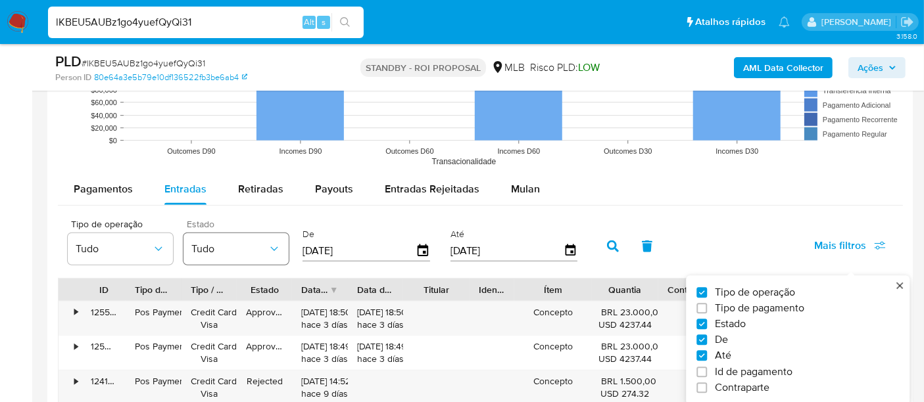
click at [275, 237] on button "Tudo" at bounding box center [235, 249] width 105 height 32
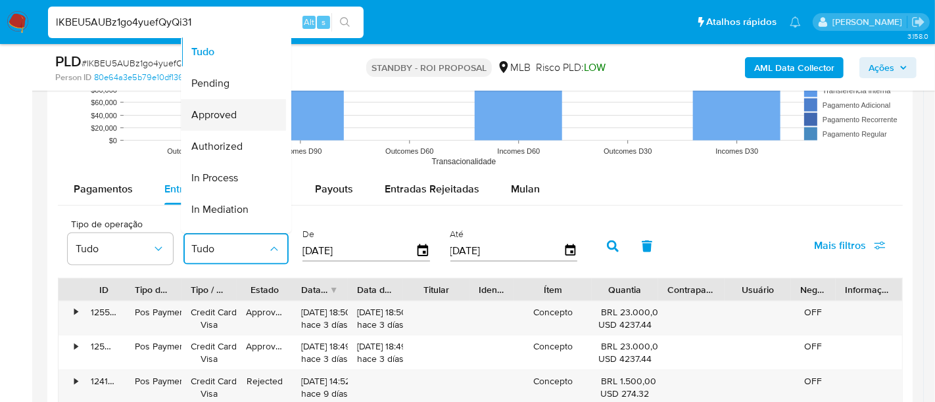
click at [235, 116] on span "Approved" at bounding box center [213, 114] width 45 height 13
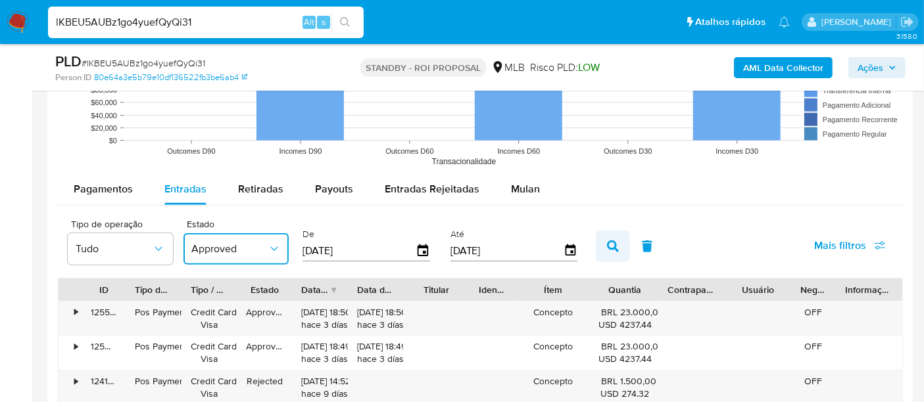
click at [596, 246] on button "button" at bounding box center [613, 247] width 34 height 32
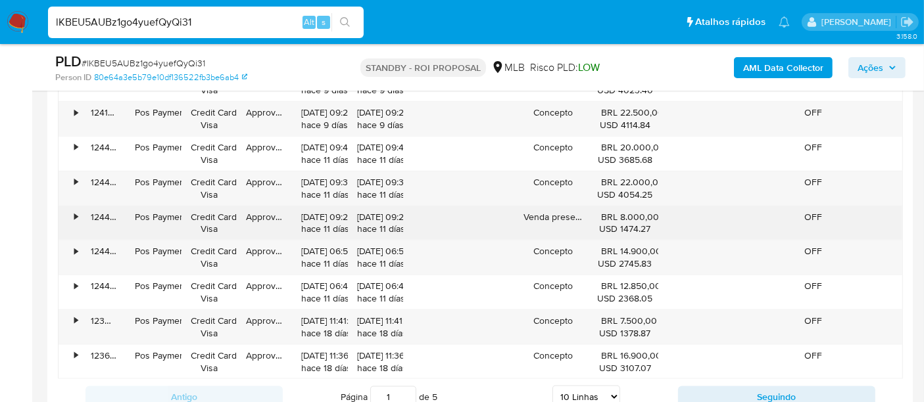
scroll to position [1606, 0]
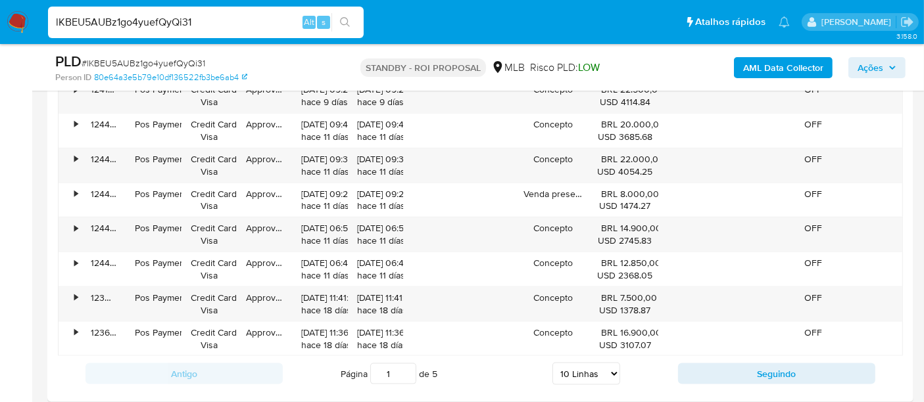
click at [580, 366] on select "5 Linhas 10 Linhas 20 Linhas 25 Linhas 50 Linhas 100 Linhas" at bounding box center [586, 374] width 68 height 22
click at [590, 371] on select "5 Linhas 10 Linhas 20 Linhas 25 Linhas 50 Linhas 100 Linhas" at bounding box center [586, 374] width 68 height 22
select select "100"
click at [553, 363] on select "5 Linhas 10 Linhas 20 Linhas 25 Linhas 50 Linhas 100 Linhas" at bounding box center [586, 374] width 68 height 22
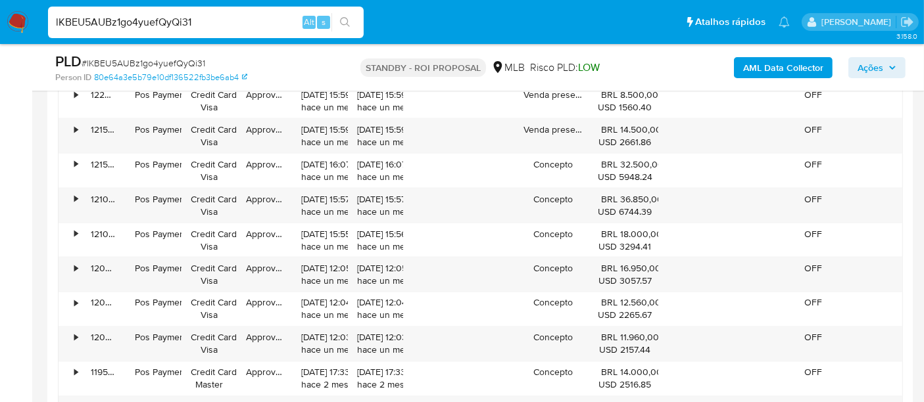
scroll to position [2118, 0]
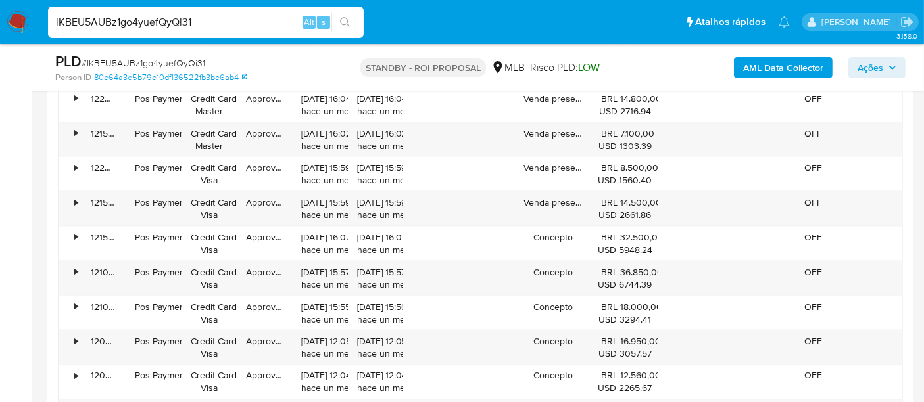
click at [200, 24] on input "lKBEU5AUBz1go4yuefQyQi31" at bounding box center [206, 22] width 316 height 17
type input "[EMAIL_ADDRESS][DOMAIN_NAME]"
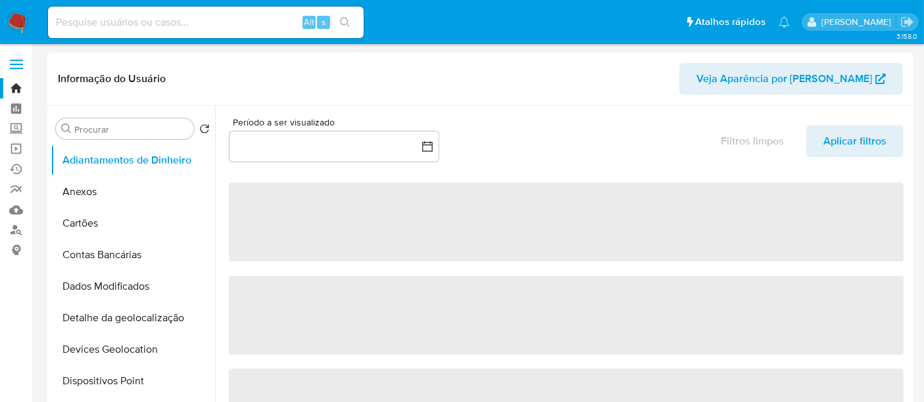
select select "10"
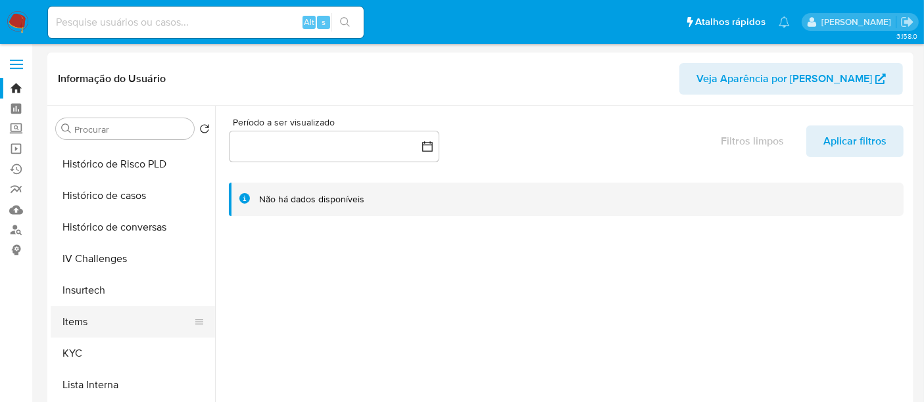
scroll to position [584, 0]
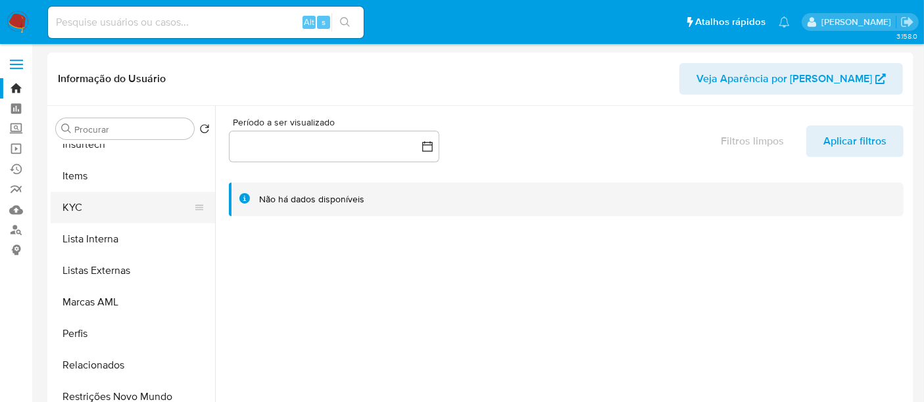
click at [78, 208] on button "KYC" at bounding box center [128, 208] width 154 height 32
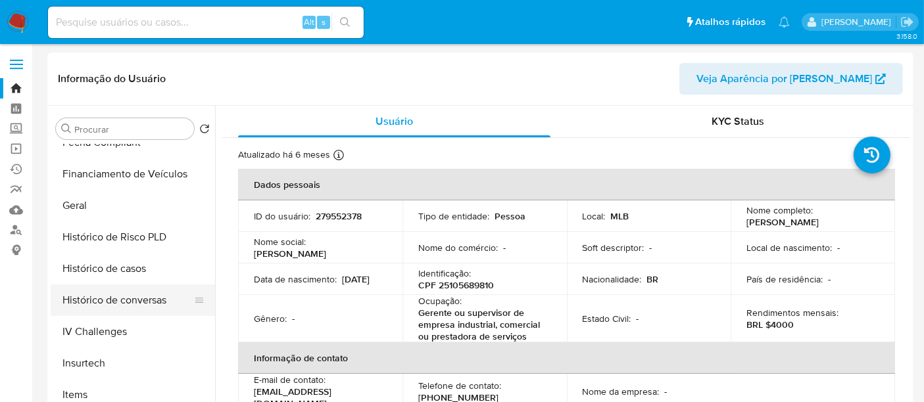
scroll to position [292, 0]
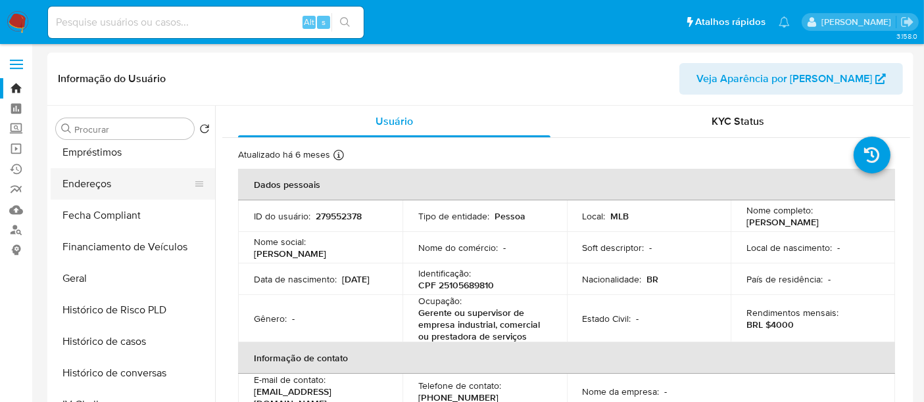
click at [98, 181] on button "Endereços" at bounding box center [128, 184] width 154 height 32
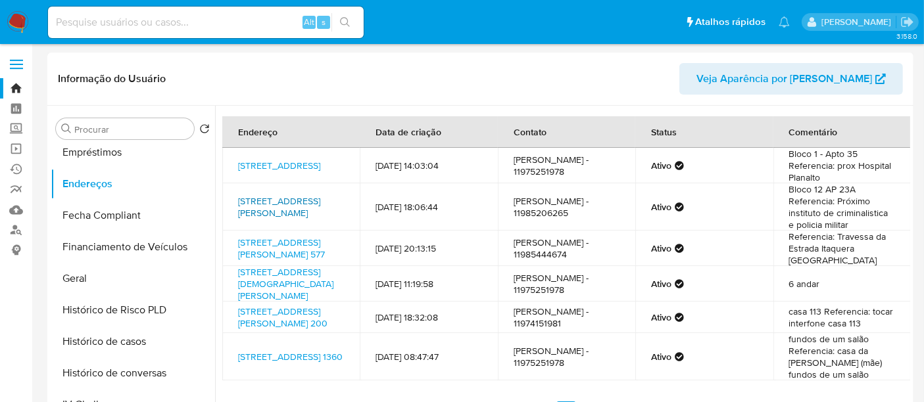
click at [266, 202] on link "[STREET_ADDRESS][PERSON_NAME]" at bounding box center [279, 207] width 82 height 25
drag, startPoint x: 567, startPoint y: 213, endPoint x: 518, endPoint y: 213, distance: 49.3
click at [518, 213] on td "[PERSON_NAME] - 11985206265" at bounding box center [566, 206] width 137 height 47
copy td "985206265"
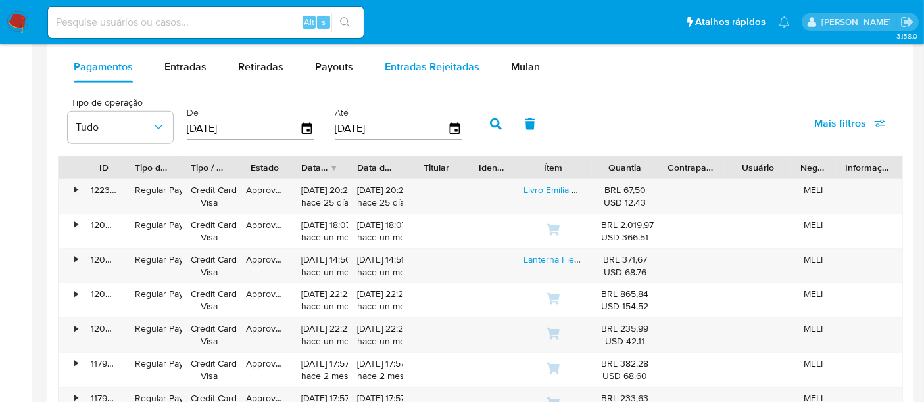
scroll to position [1241, 0]
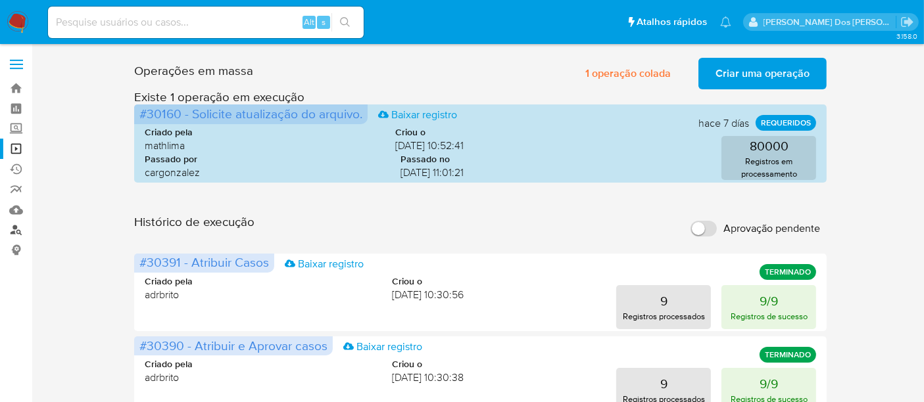
click at [12, 231] on link "Localizador de pessoas" at bounding box center [78, 230] width 156 height 20
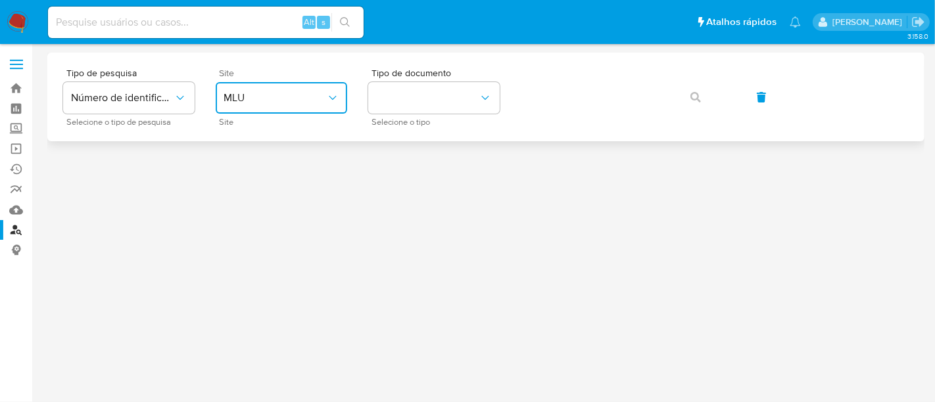
click at [269, 101] on span "MLU" at bounding box center [274, 97] width 103 height 13
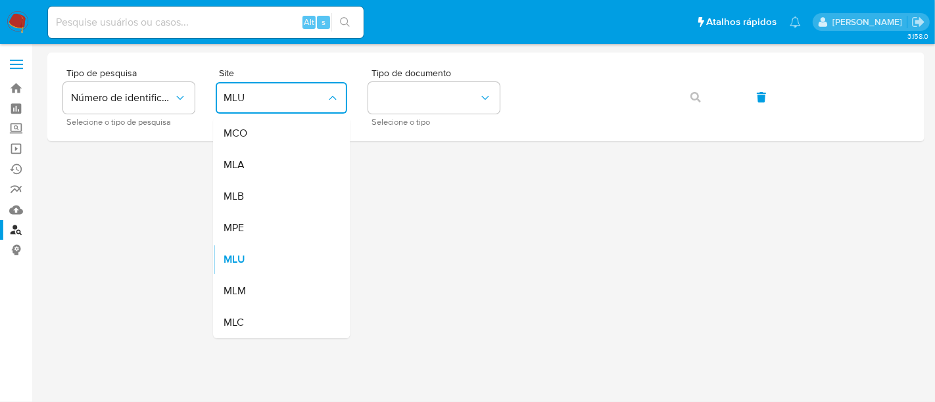
click at [268, 185] on div "MLB" at bounding box center [277, 197] width 108 height 32
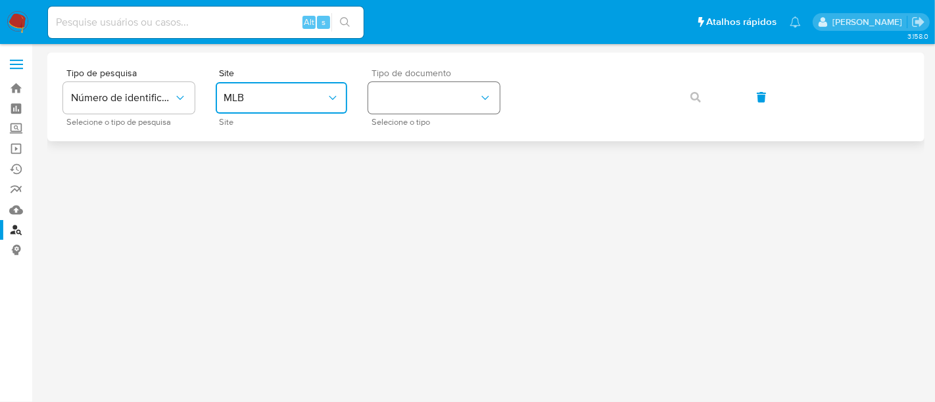
click at [430, 85] on button "identificationType" at bounding box center [433, 98] width 131 height 32
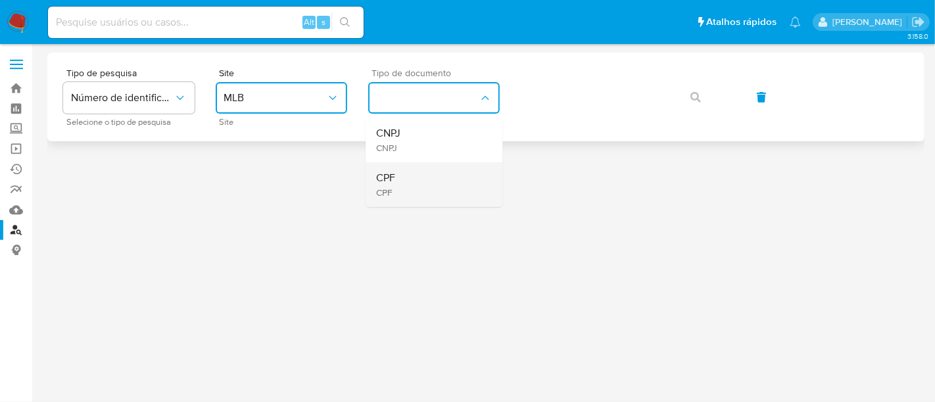
click at [422, 181] on div "CPF CPF" at bounding box center [430, 184] width 108 height 45
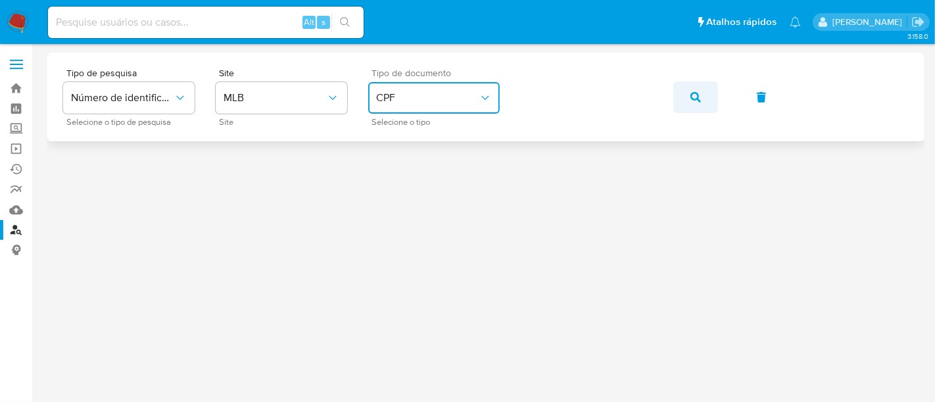
click at [695, 99] on icon "button" at bounding box center [695, 97] width 11 height 11
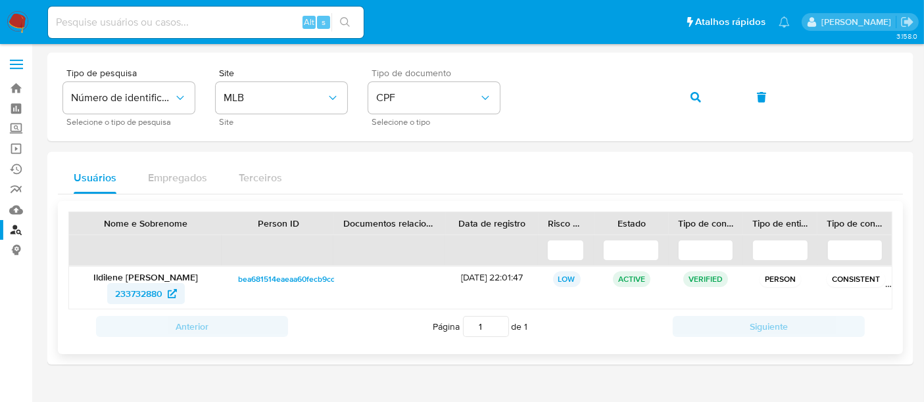
click at [150, 294] on span "233732880" at bounding box center [138, 293] width 47 height 21
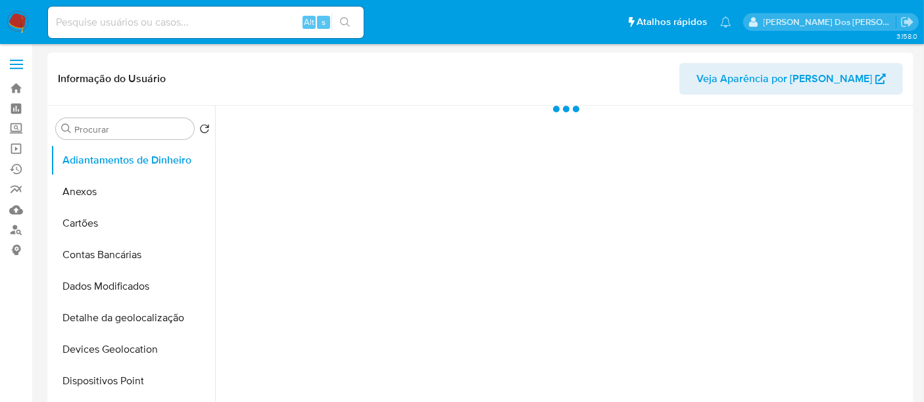
scroll to position [146, 0]
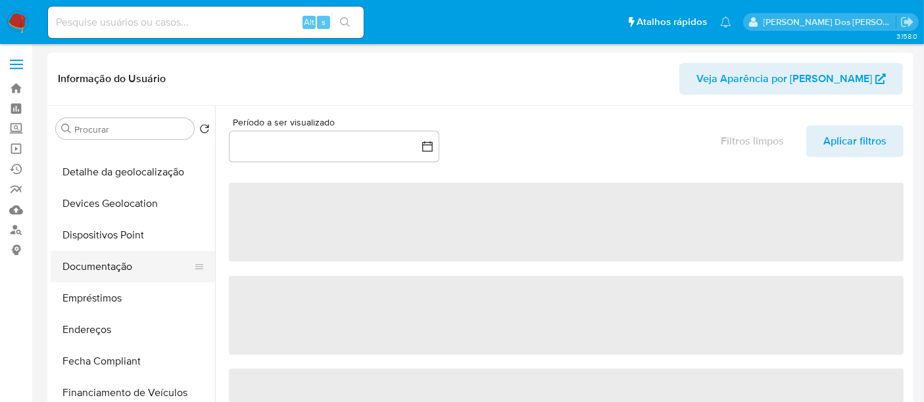
click at [91, 273] on button "Documentação" at bounding box center [128, 267] width 154 height 32
select select "10"
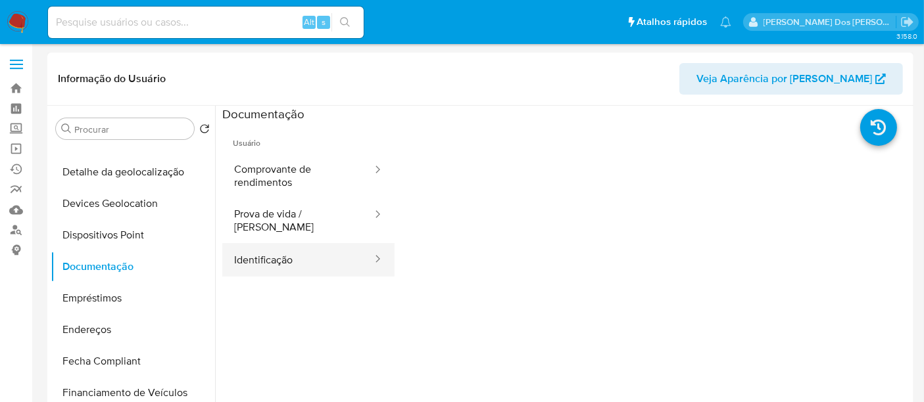
click at [260, 246] on button "Identificação" at bounding box center [297, 260] width 151 height 34
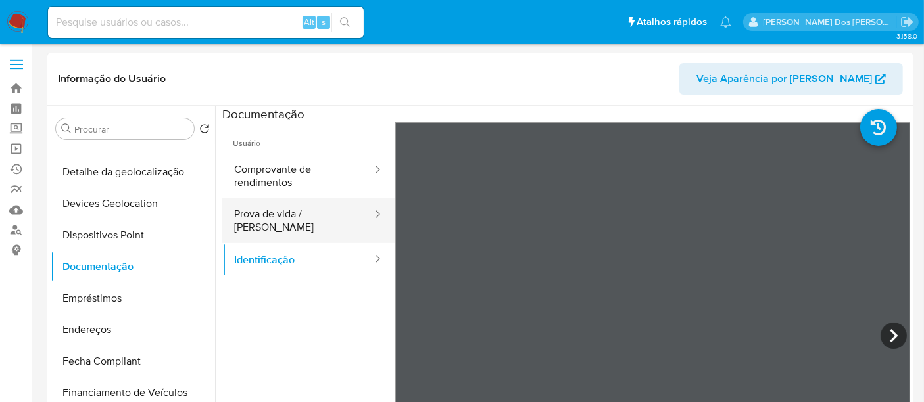
click at [262, 218] on button "Prova de vida / [PERSON_NAME]" at bounding box center [297, 221] width 151 height 45
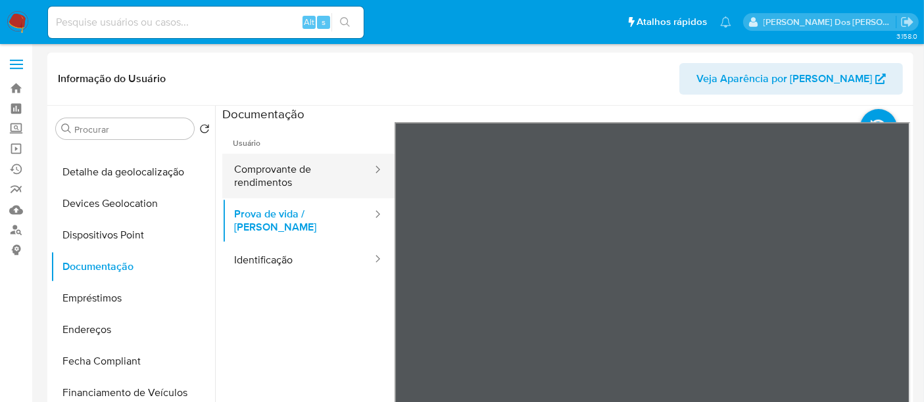
click at [266, 170] on button "Comprovante de rendimentos" at bounding box center [297, 176] width 151 height 45
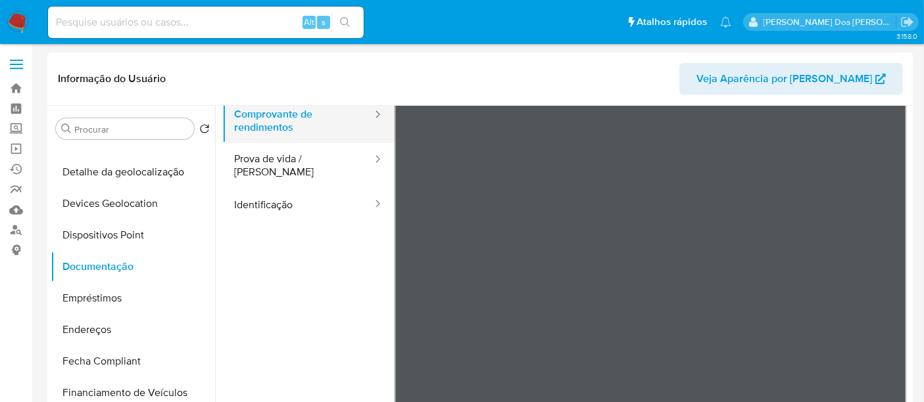
scroll to position [73, 0]
